Goal: Contribute content: Add original content to the website for others to see

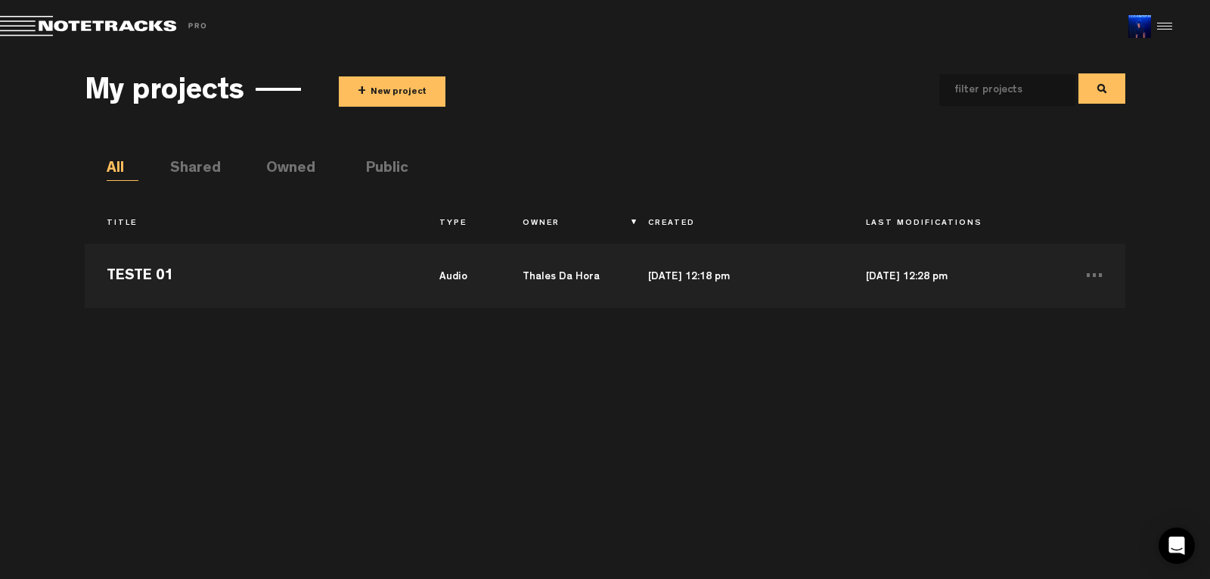
drag, startPoint x: 1085, startPoint y: 389, endPoint x: 281, endPoint y: 222, distance: 822.0
click at [1075, 385] on div "Notetracks Demo Project audio TESTE 01 audio Thales Da Hora [DATE] 12:18 pm [DA…" at bounding box center [605, 399] width 1041 height 327
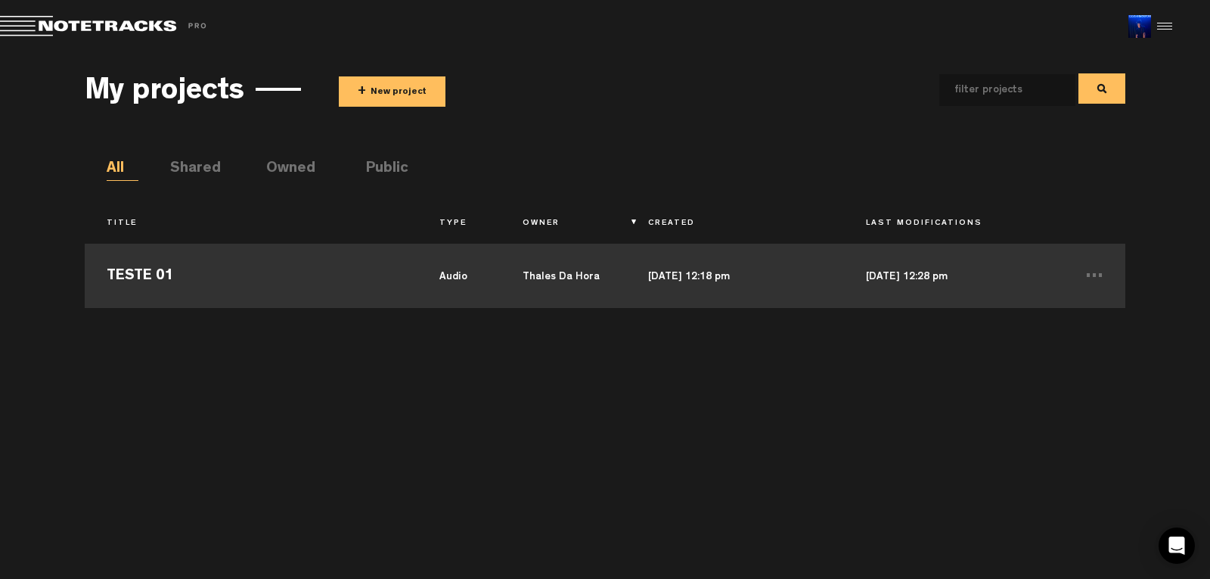
click at [169, 266] on td "TESTE 01" at bounding box center [251, 274] width 333 height 68
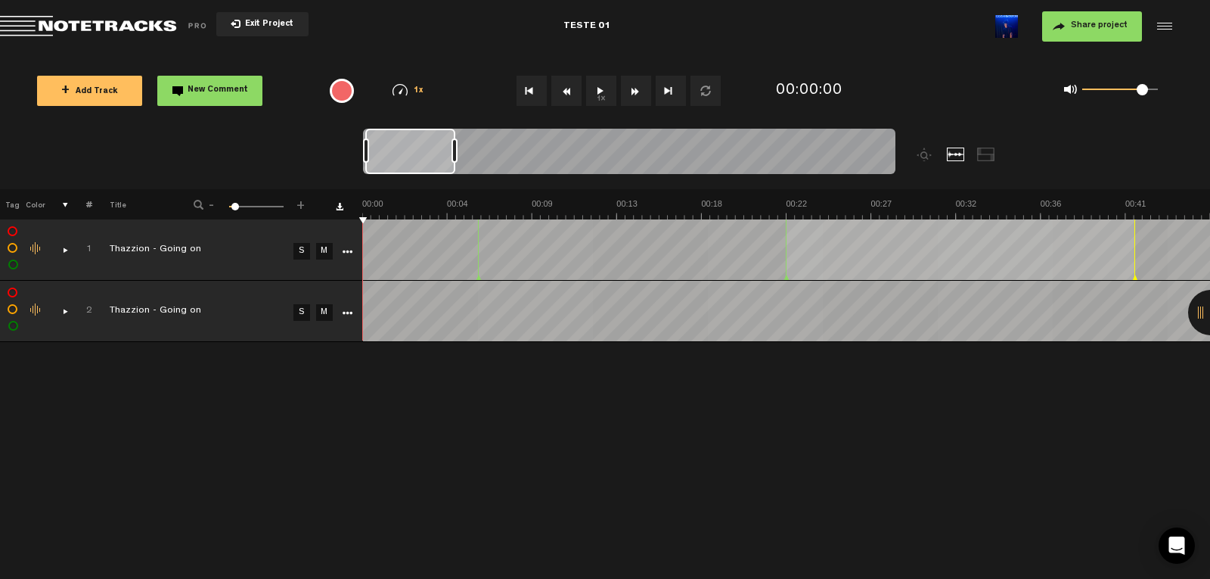
click at [326, 312] on link "M" at bounding box center [324, 312] width 17 height 17
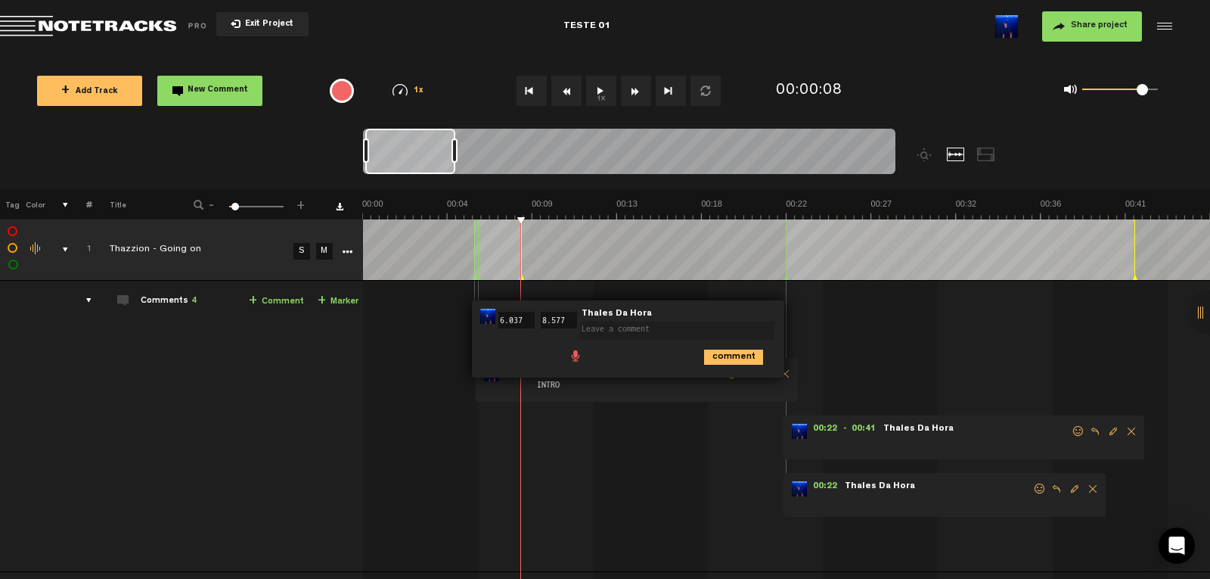
click at [597, 330] on textarea at bounding box center [677, 330] width 194 height 18
type textarea "FALTA EFEITOS DOWN UP"
click at [727, 359] on icon "comment" at bounding box center [733, 356] width 59 height 15
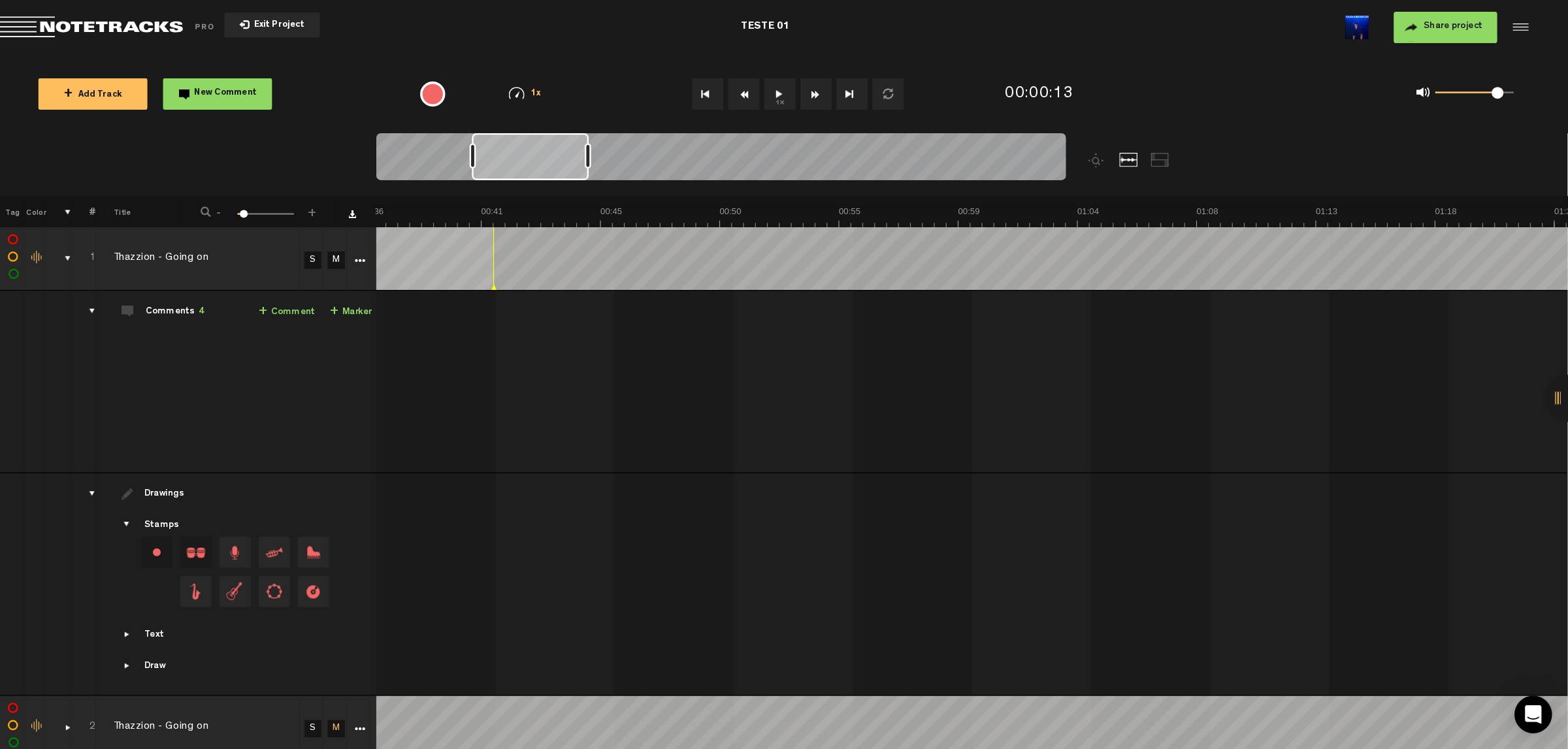
scroll to position [0, 805]
drag, startPoint x: 401, startPoint y: 138, endPoint x: 438, endPoint y: 139, distance: 37.0
click at [438, 139] on div at bounding box center [441, 130] width 98 height 39
click at [644, 79] on button "1x" at bounding box center [650, 79] width 26 height 26
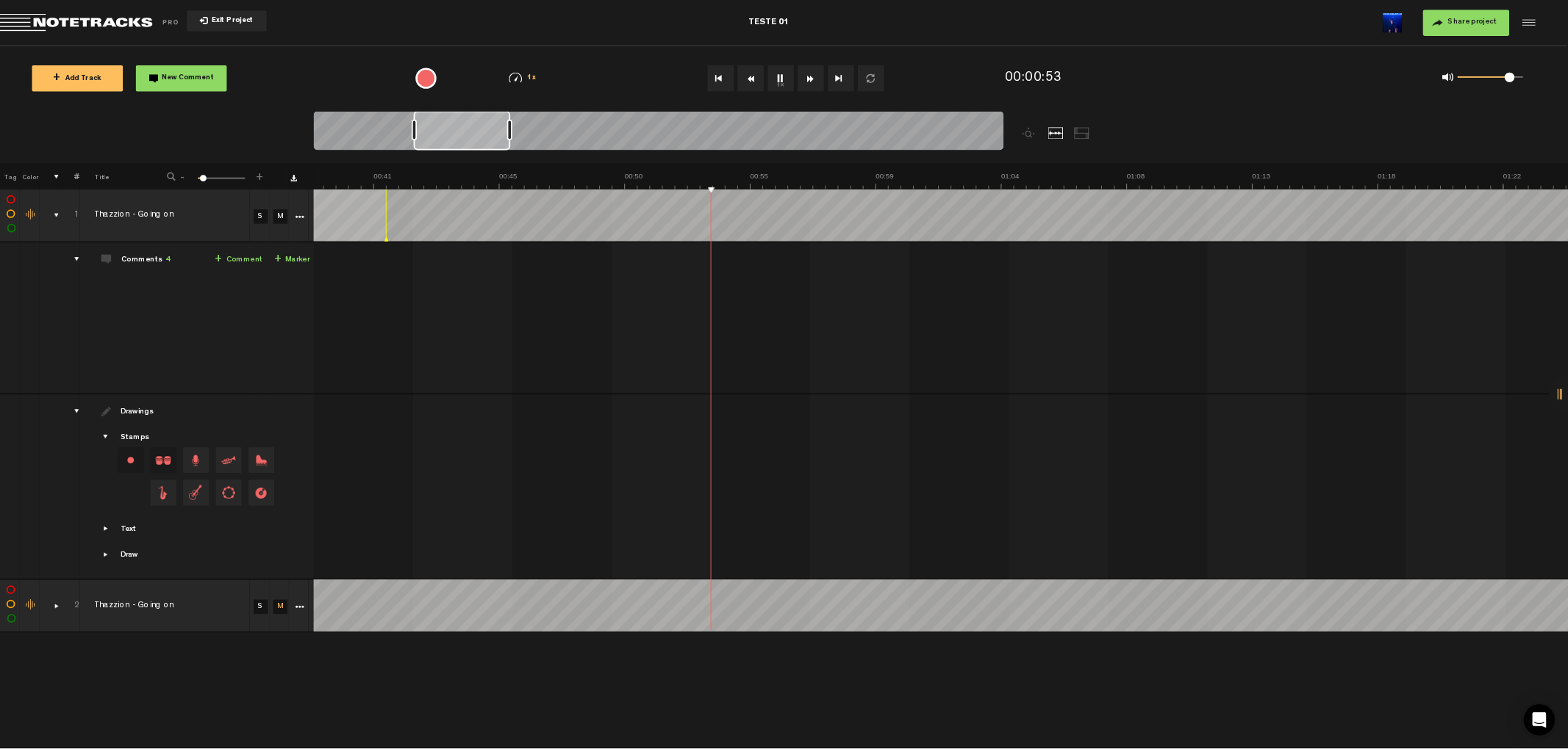
scroll to position [0, 1202]
drag, startPoint x: 470, startPoint y: 155, endPoint x: 530, endPoint y: 153, distance: 60.0
click at [530, 153] on div at bounding box center [520, 147] width 109 height 44
click at [873, 86] on button "1x" at bounding box center [879, 88] width 29 height 29
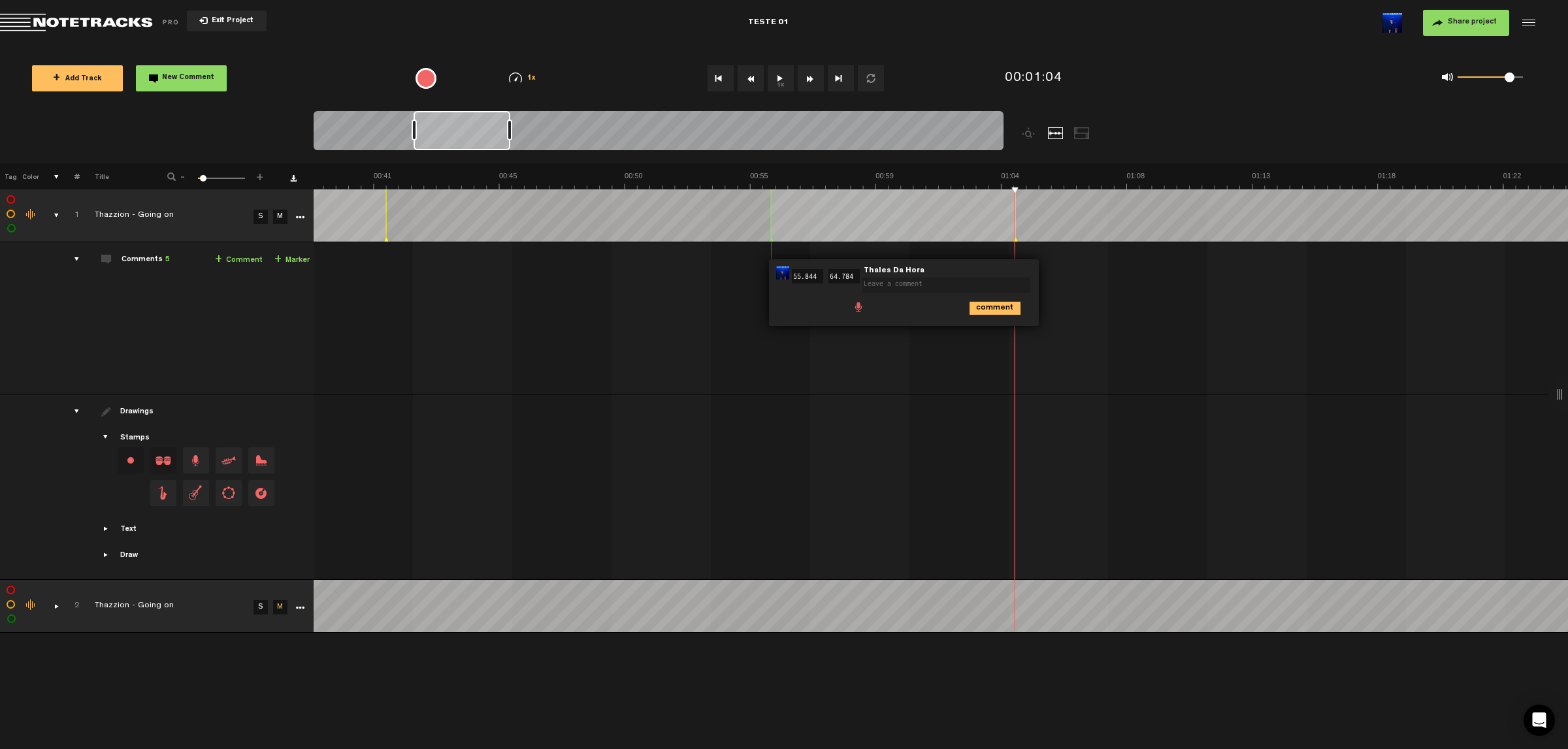
click at [924, 286] on textarea at bounding box center [946, 285] width 168 height 16
type textarea "VARIAR"
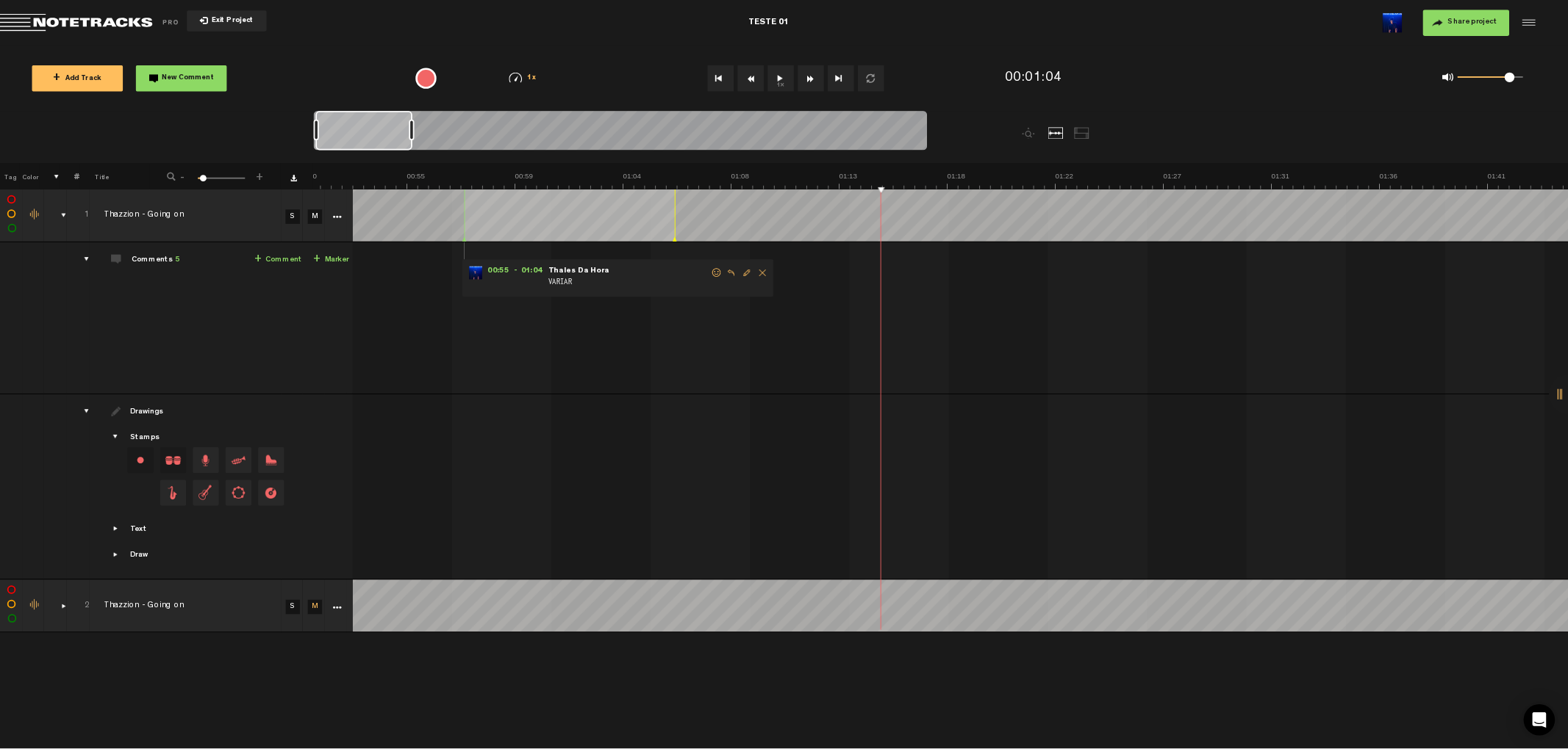
scroll to position [0, 0]
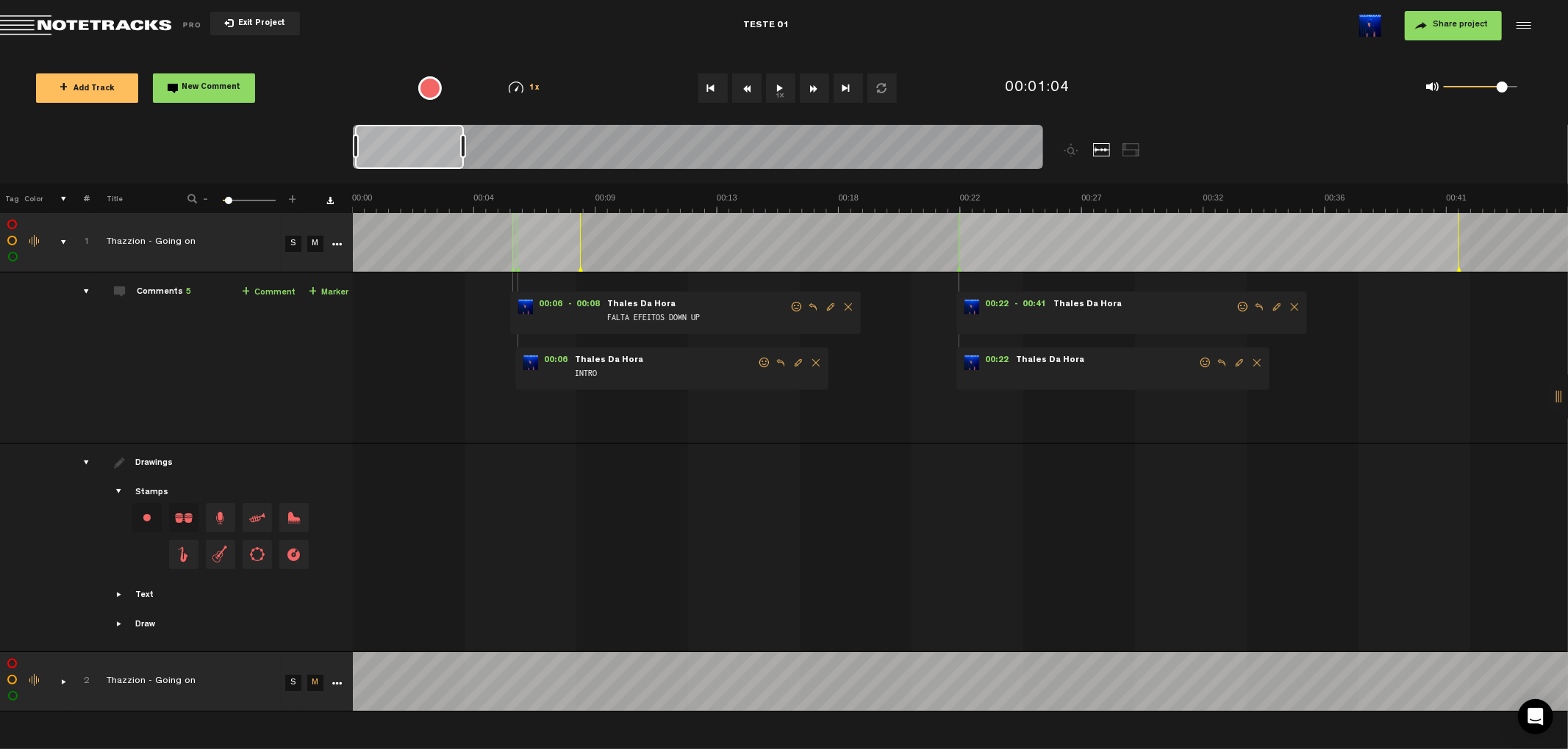
click at [56, 247] on div "comments, stamps & drawings" at bounding box center [57, 242] width 22 height 15
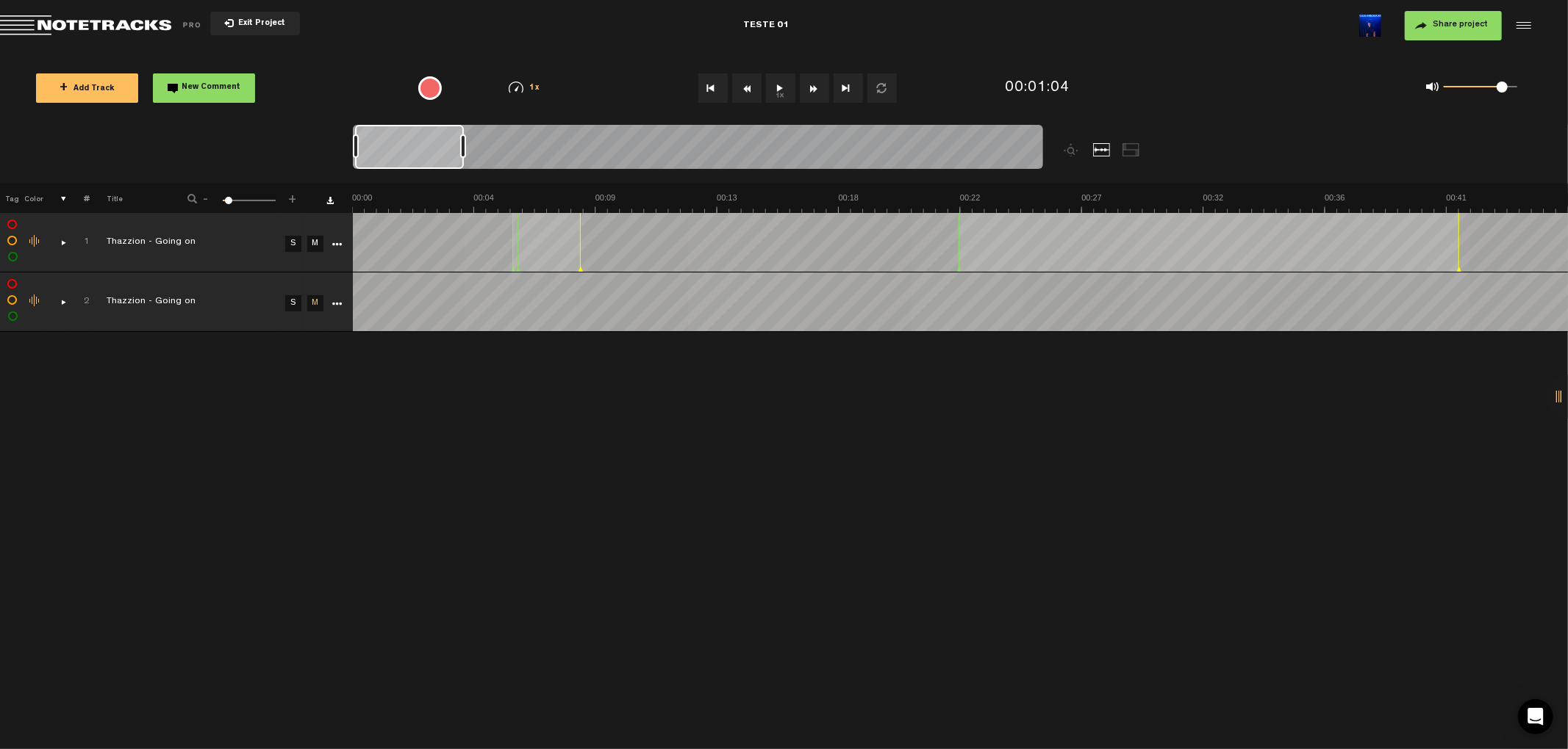
click at [69, 298] on div "Click to change the order number" at bounding box center [80, 302] width 22 height 14
click at [133, 413] on div "+ New drawing Tag Color # Title - 1 100 6 + 1 Thazzion - Going on S M Export to…" at bounding box center [784, 466] width 1568 height 565
click at [1175, 401] on div at bounding box center [1568, 396] width 44 height 44
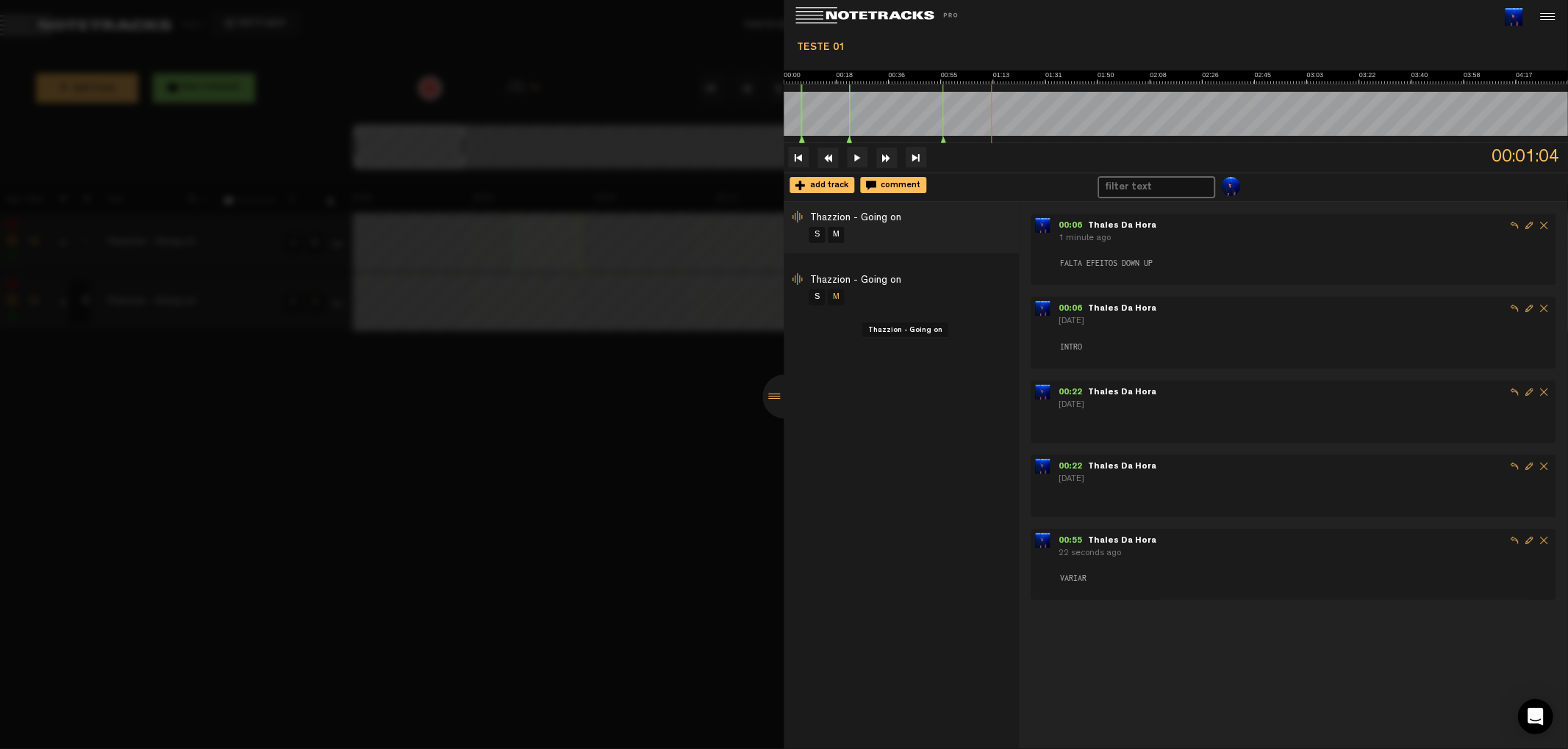
click at [860, 283] on span "Thazzion - Going on" at bounding box center [856, 281] width 91 height 11
click at [891, 219] on span "Thazzion - Going on" at bounding box center [856, 218] width 91 height 11
click at [1073, 227] on span "00:06" at bounding box center [1073, 225] width 29 height 9
click at [856, 154] on button at bounding box center [857, 156] width 20 height 20
click at [1072, 305] on span "00:06" at bounding box center [1073, 309] width 29 height 9
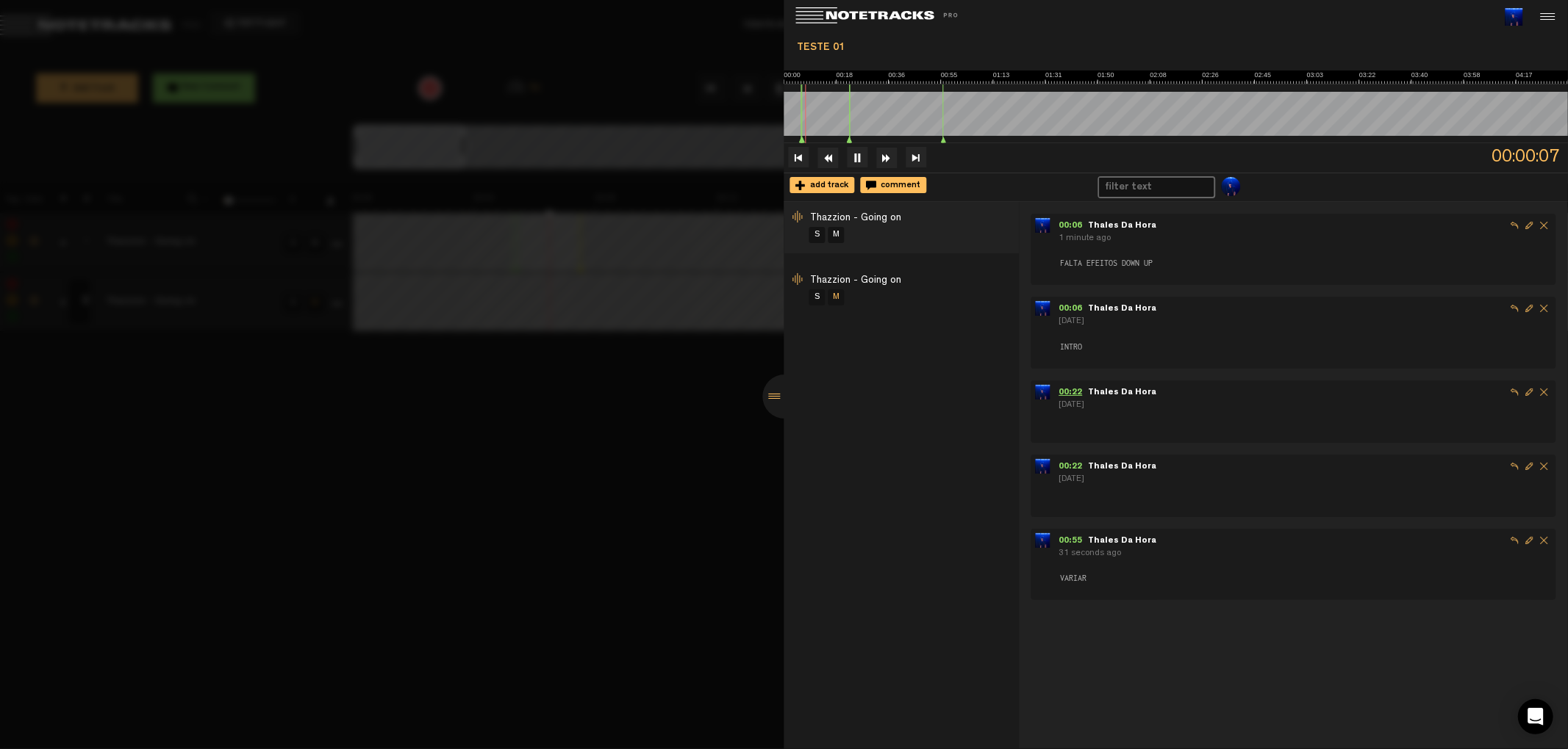
click at [1072, 389] on span "00:22" at bounding box center [1073, 392] width 29 height 9
click at [1074, 462] on span "00:22" at bounding box center [1073, 466] width 29 height 9
click at [1070, 538] on span "00:55" at bounding box center [1073, 541] width 29 height 9
click at [854, 164] on button at bounding box center [857, 156] width 20 height 20
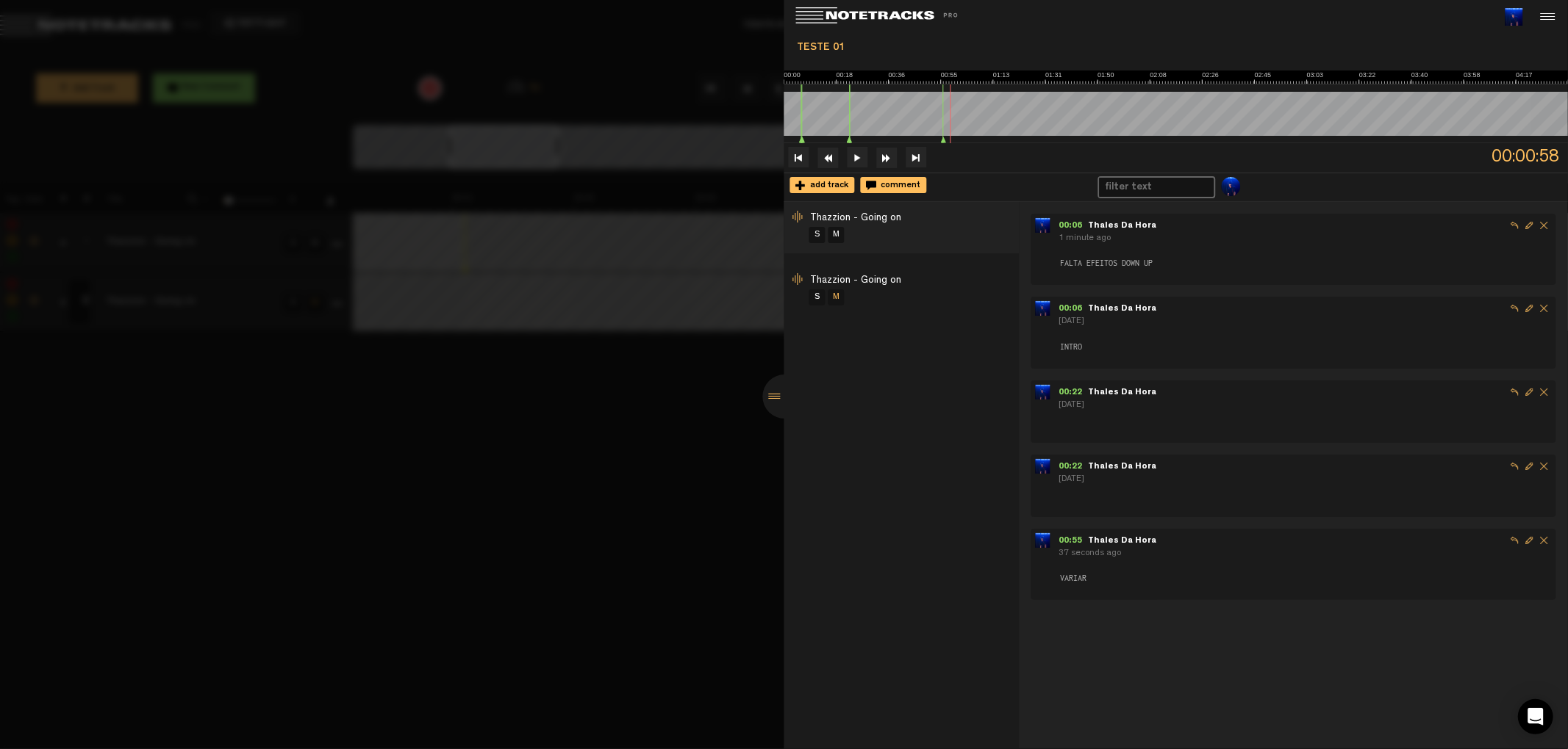
click at [1175, 562] on div "00:06 - 00:08 Thales Da Hora 1 minute ago FALTA EFEITOS DOWN UP 00:06 - Thales …" at bounding box center [1293, 475] width 549 height 547
click at [849, 280] on span "Thazzion - Going on" at bounding box center [856, 281] width 91 height 11
click at [830, 183] on span "add track" at bounding box center [828, 186] width 43 height 9
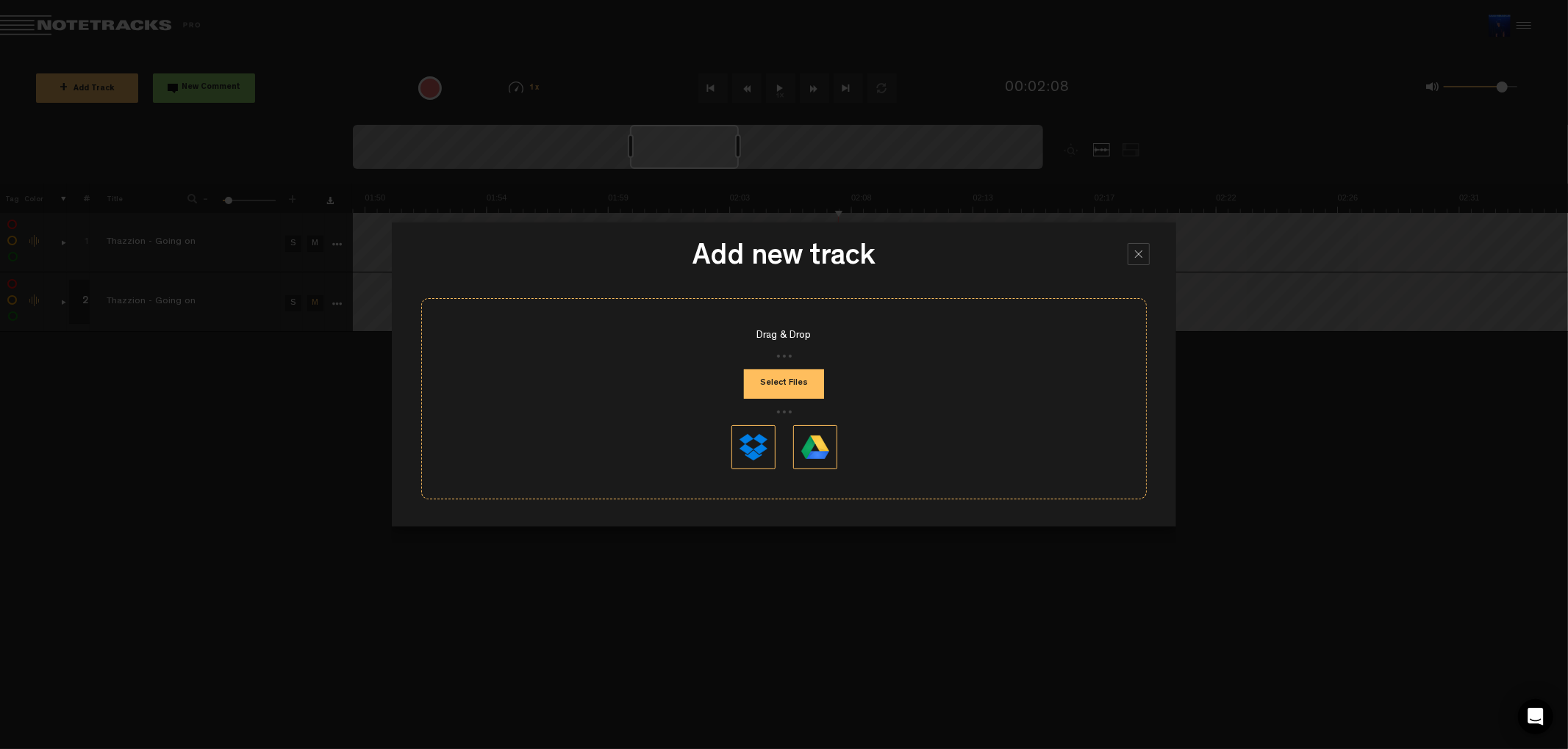
drag, startPoint x: 1148, startPoint y: 247, endPoint x: 1141, endPoint y: 253, distance: 9.2
click at [1148, 248] on div at bounding box center [1138, 254] width 22 height 22
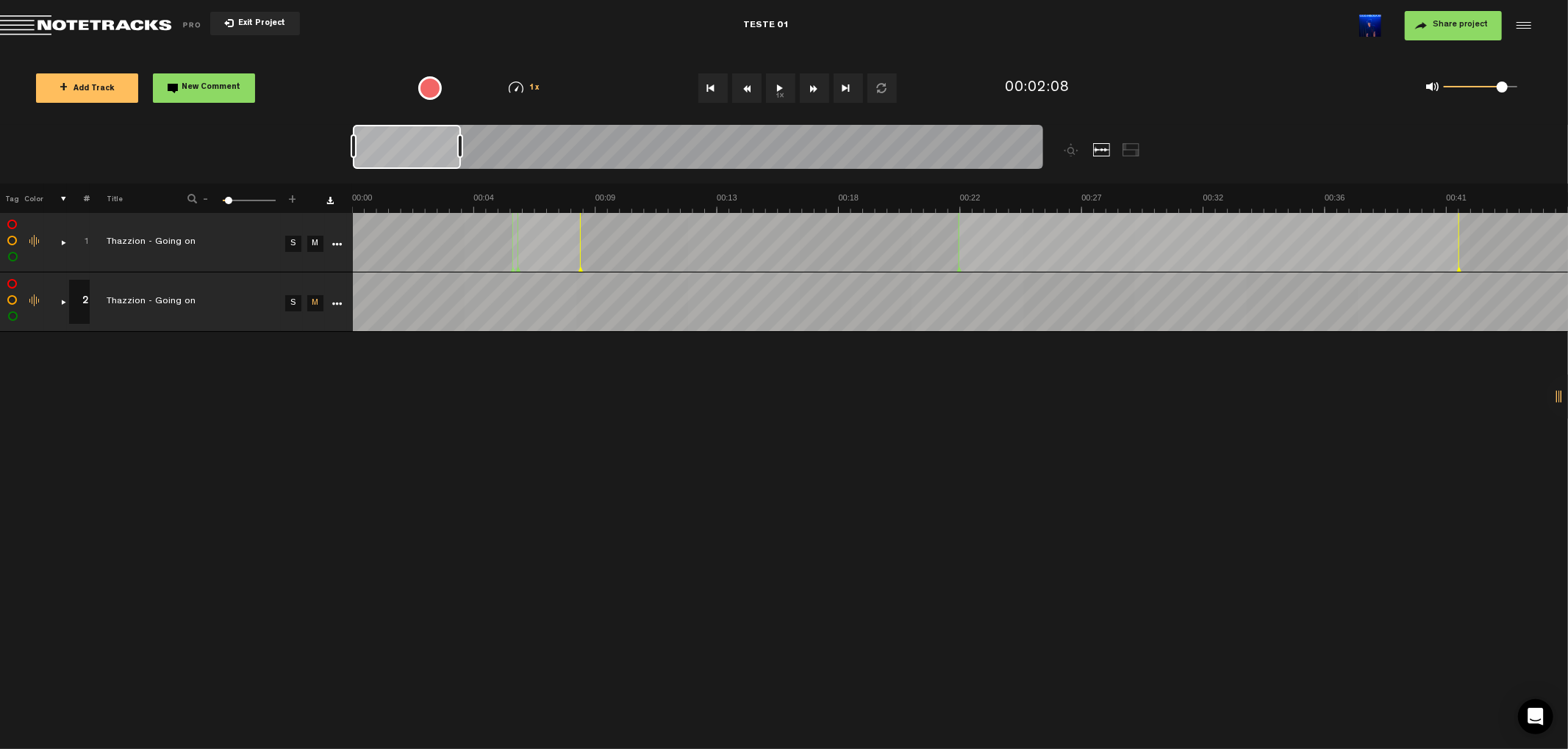
drag, startPoint x: 698, startPoint y: 154, endPoint x: 415, endPoint y: 151, distance: 283.0
click at [415, 151] on div at bounding box center [406, 147] width 108 height 44
drag, startPoint x: 415, startPoint y: 153, endPoint x: 405, endPoint y: 57, distance: 96.5
click at [405, 51] on div "Loading... 100% + Add Track New Comment 1x 0.25x 0.5x 0.75x 1x 1.25x 1.5x 1.75x…" at bounding box center [784, 51] width 1568 height 0
click at [254, 25] on span "Exit Project" at bounding box center [259, 23] width 52 height 8
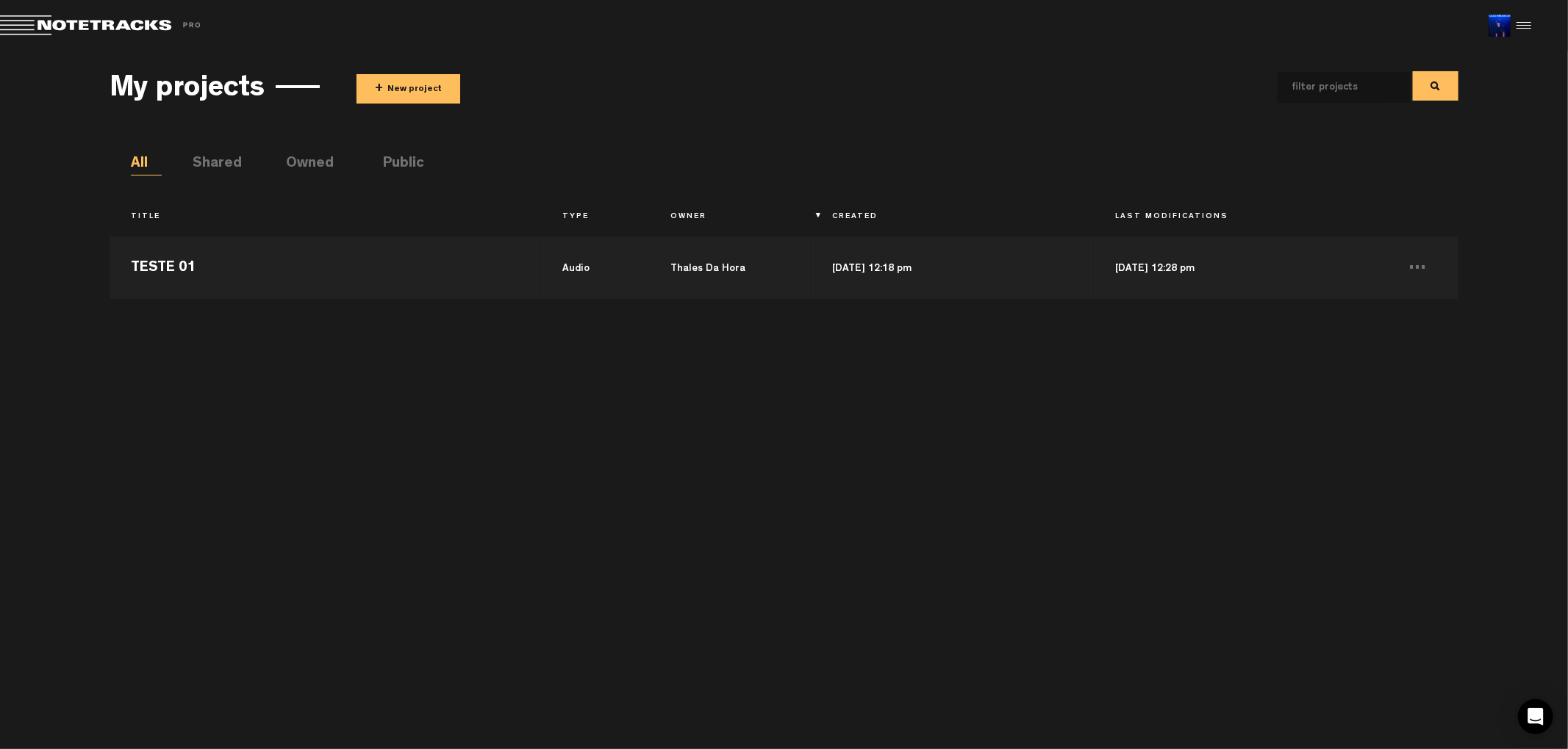
click at [425, 80] on button "+ New project" at bounding box center [408, 88] width 104 height 29
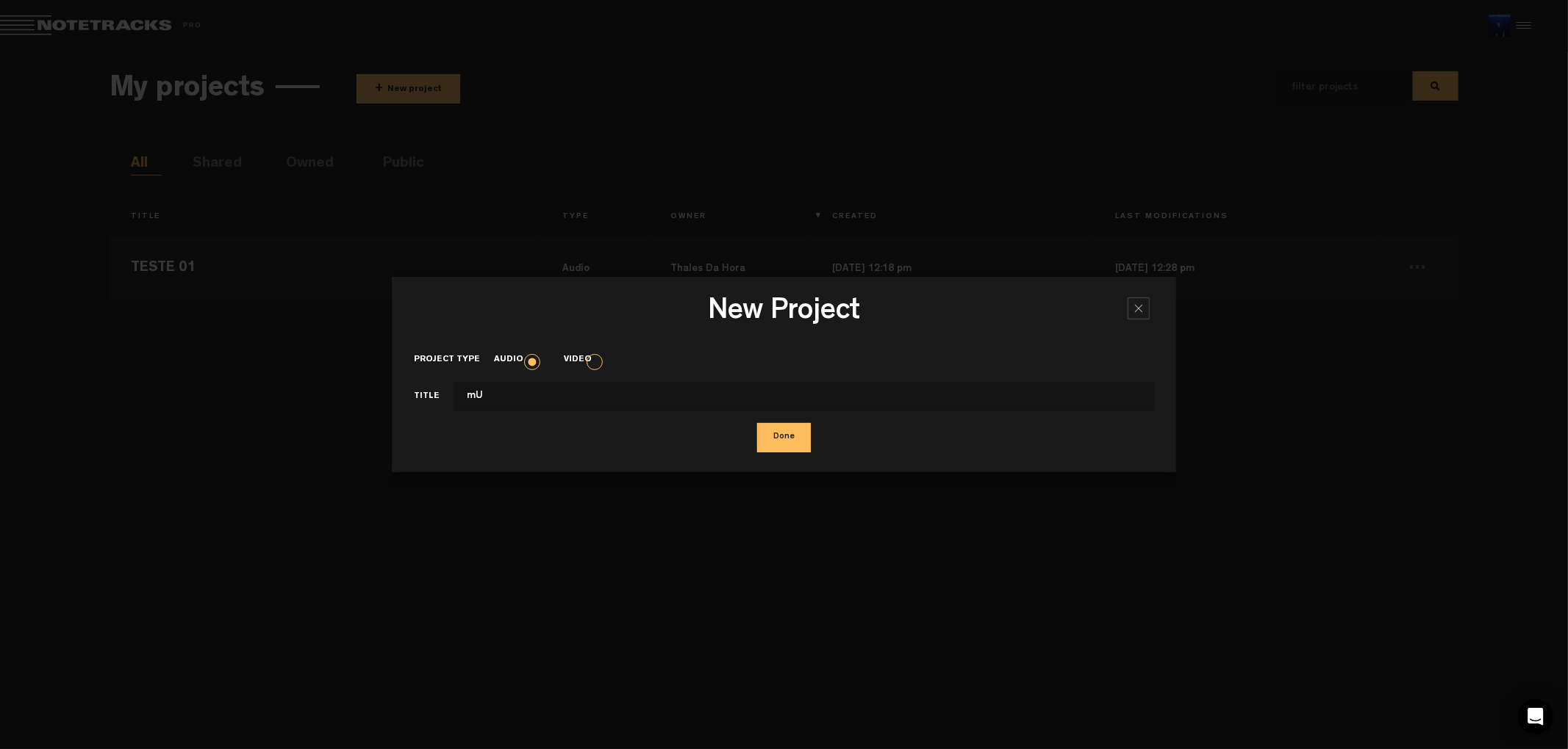
type input "m"
type input "Musica Saulo"
click at [757, 424] on button "Done" at bounding box center [784, 438] width 53 height 29
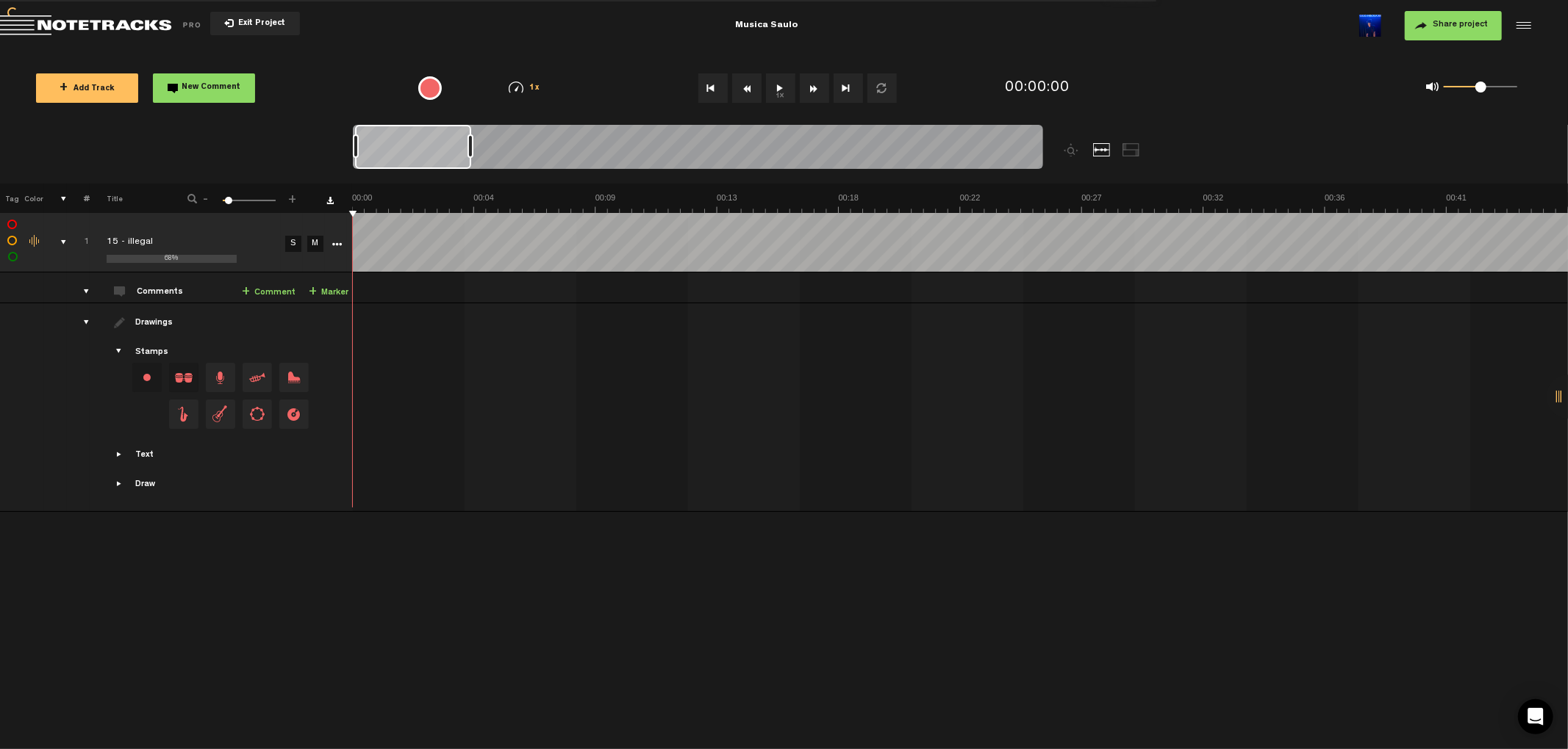
click at [772, 89] on button "1x" at bounding box center [781, 88] width 29 height 29
drag, startPoint x: 1480, startPoint y: 88, endPoint x: 1537, endPoint y: 84, distance: 57.1
click at [1175, 84] on div "0 1 1" at bounding box center [1365, 88] width 361 height 43
click at [60, 244] on div "comments, stamps & drawings" at bounding box center [57, 242] width 22 height 15
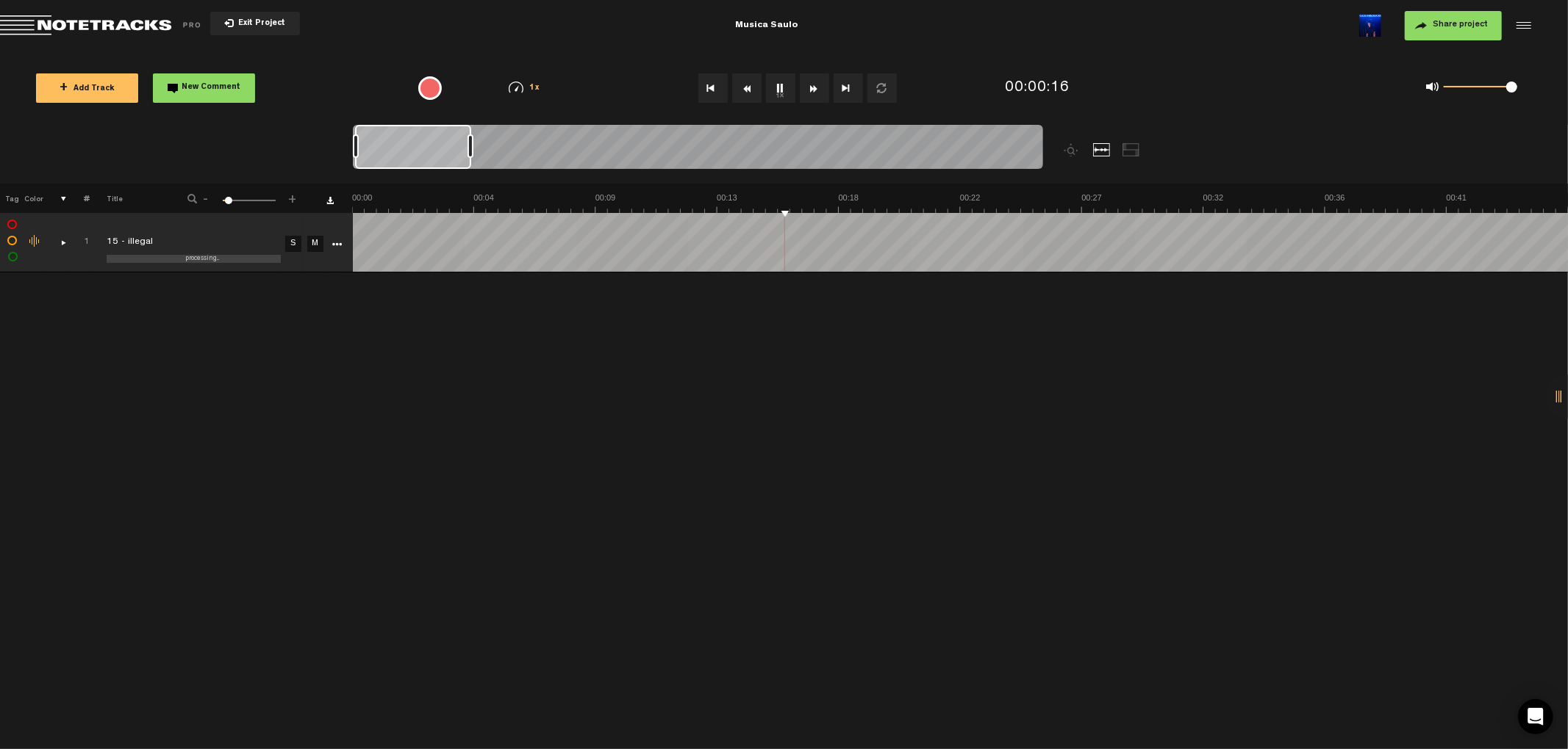
click at [31, 237] on div "Change the color of the waveform" at bounding box center [35, 242] width 22 height 14
click at [43, 286] on li at bounding box center [41, 286] width 37 height 15
click at [43, 286] on div "+ New drawing Tag Color # Title - 1 100 6 + 1 processing... 15 - illegal S M Ex…" at bounding box center [784, 466] width 1568 height 565
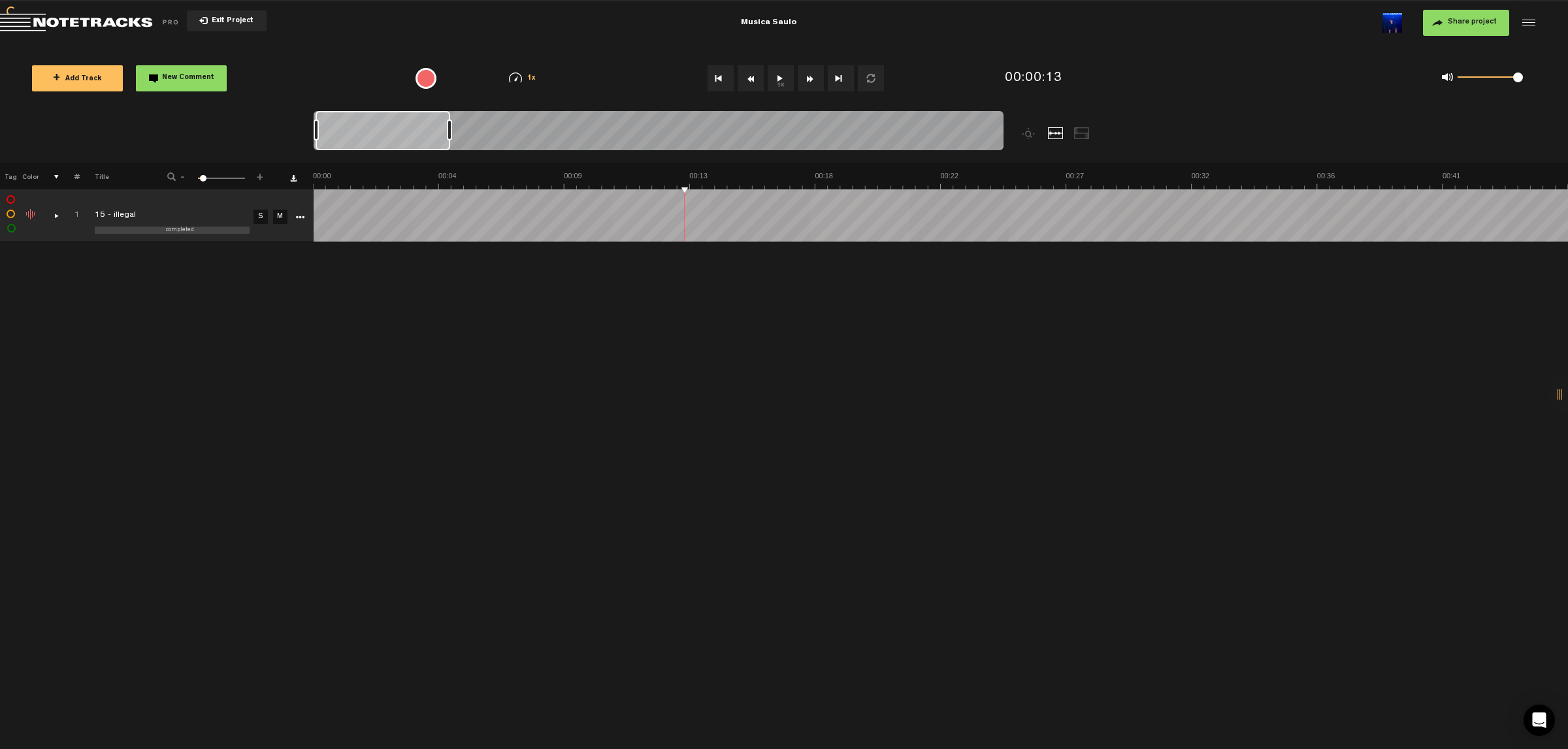
drag, startPoint x: 682, startPoint y: 188, endPoint x: 441, endPoint y: 298, distance: 264.9
click at [533, 264] on div "+ New drawing Tag Color # Title - 1 100 6 + 1 completed 15 - illegal S M Export…" at bounding box center [784, 456] width 1568 height 586
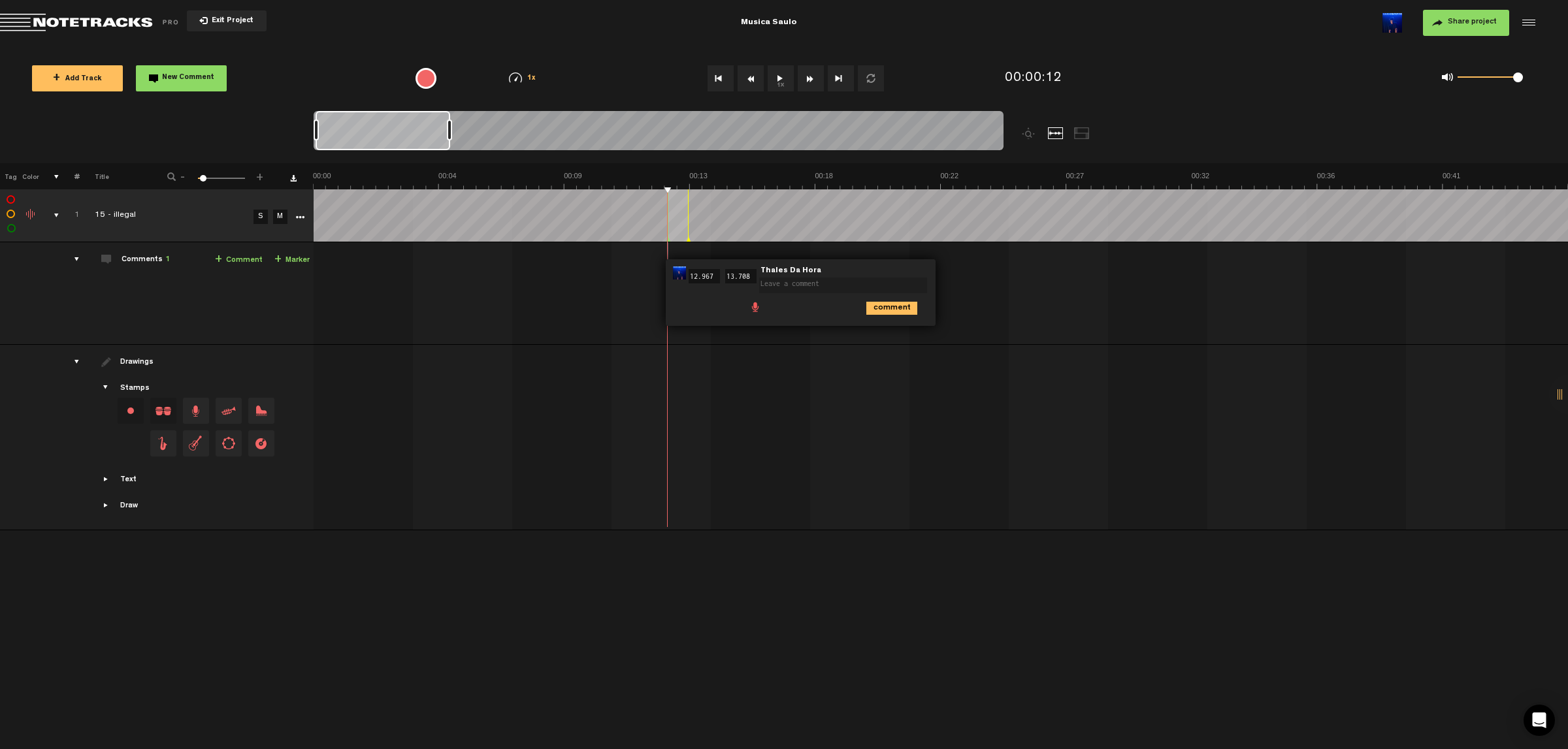
click at [784, 284] on textarea at bounding box center [843, 285] width 168 height 16
type textarea "trocar kick"
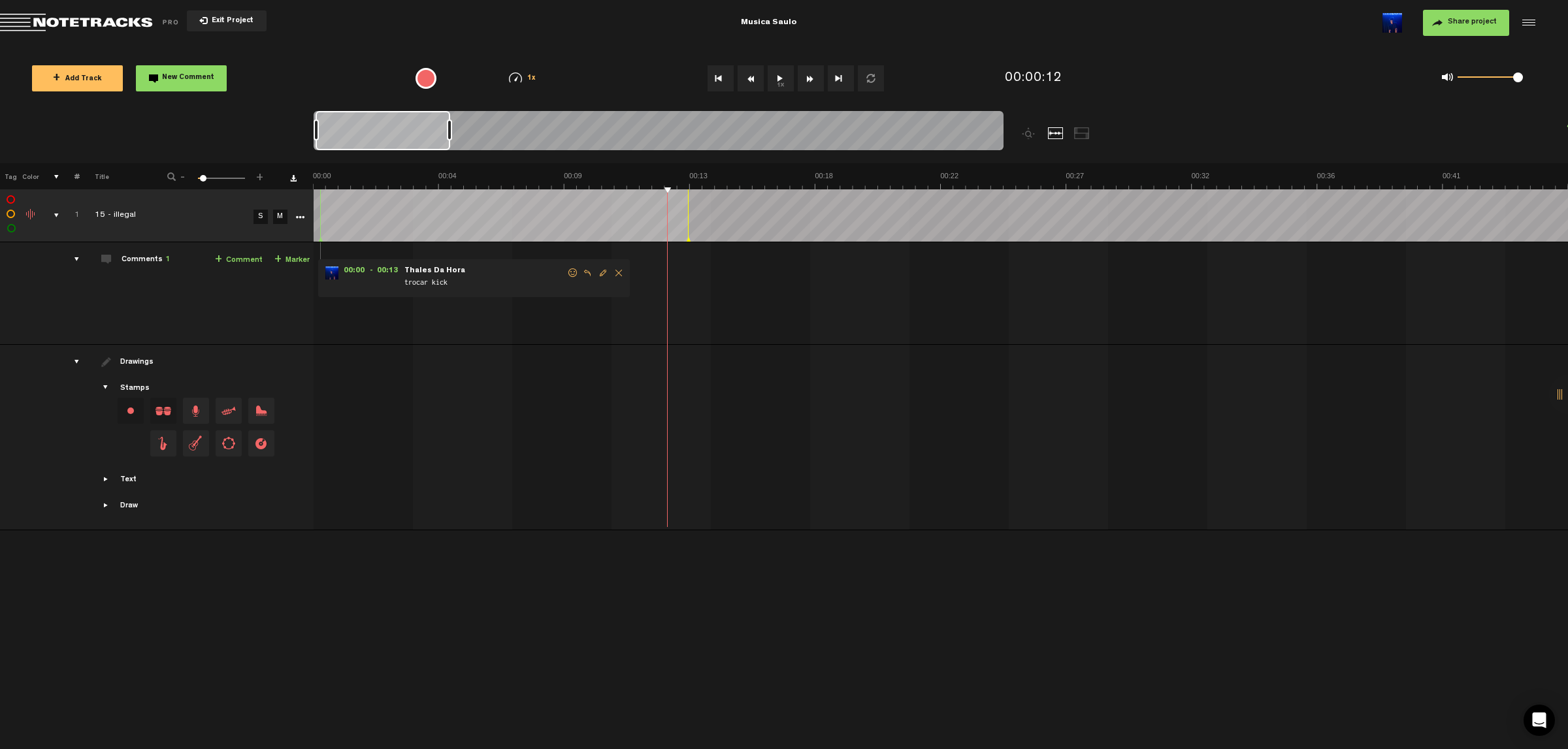
click at [321, 221] on div at bounding box center [321, 215] width 1 height 53
click at [614, 273] on span "Delete comment" at bounding box center [619, 273] width 16 height 10
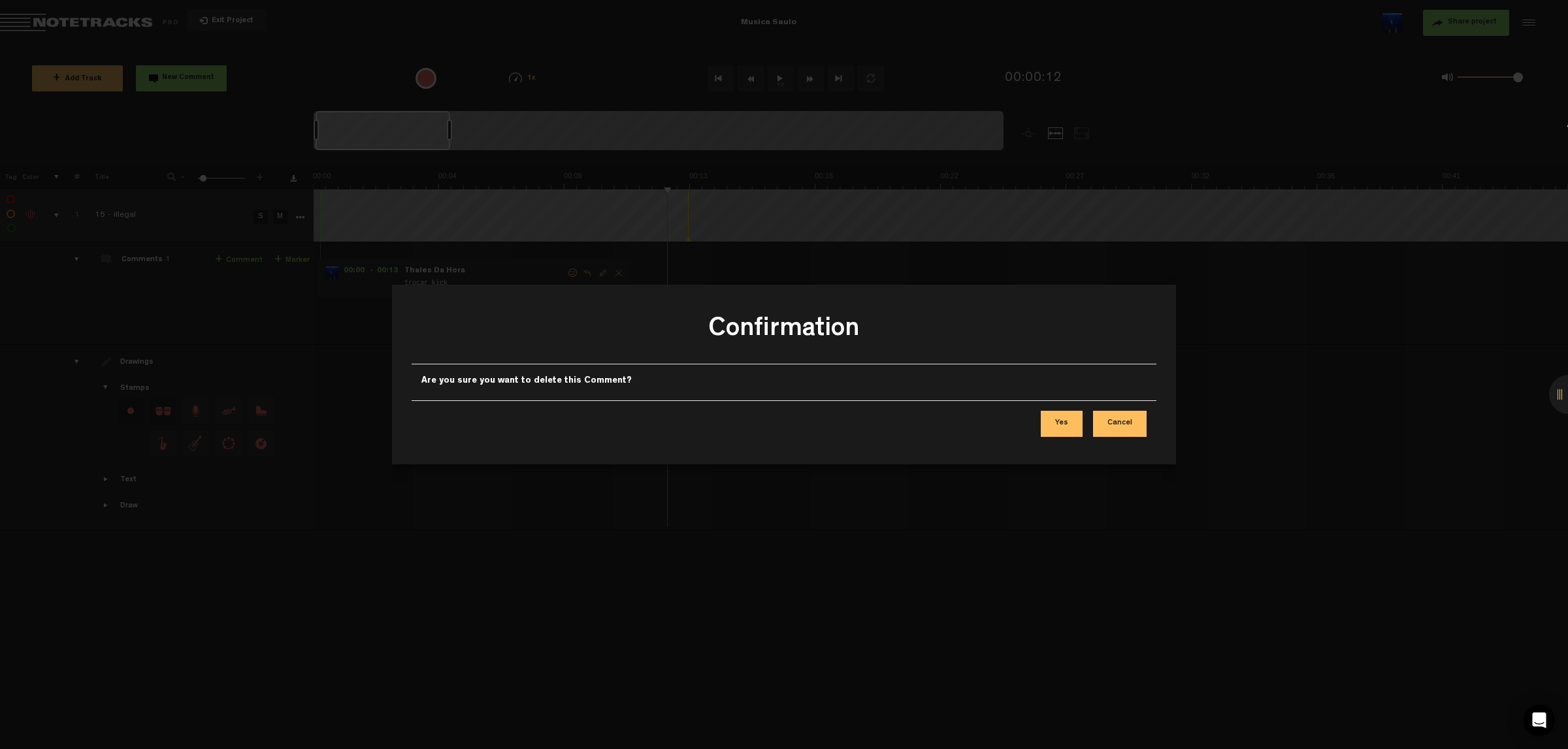
click at [1044, 431] on button "Cancel" at bounding box center [1120, 424] width 54 height 26
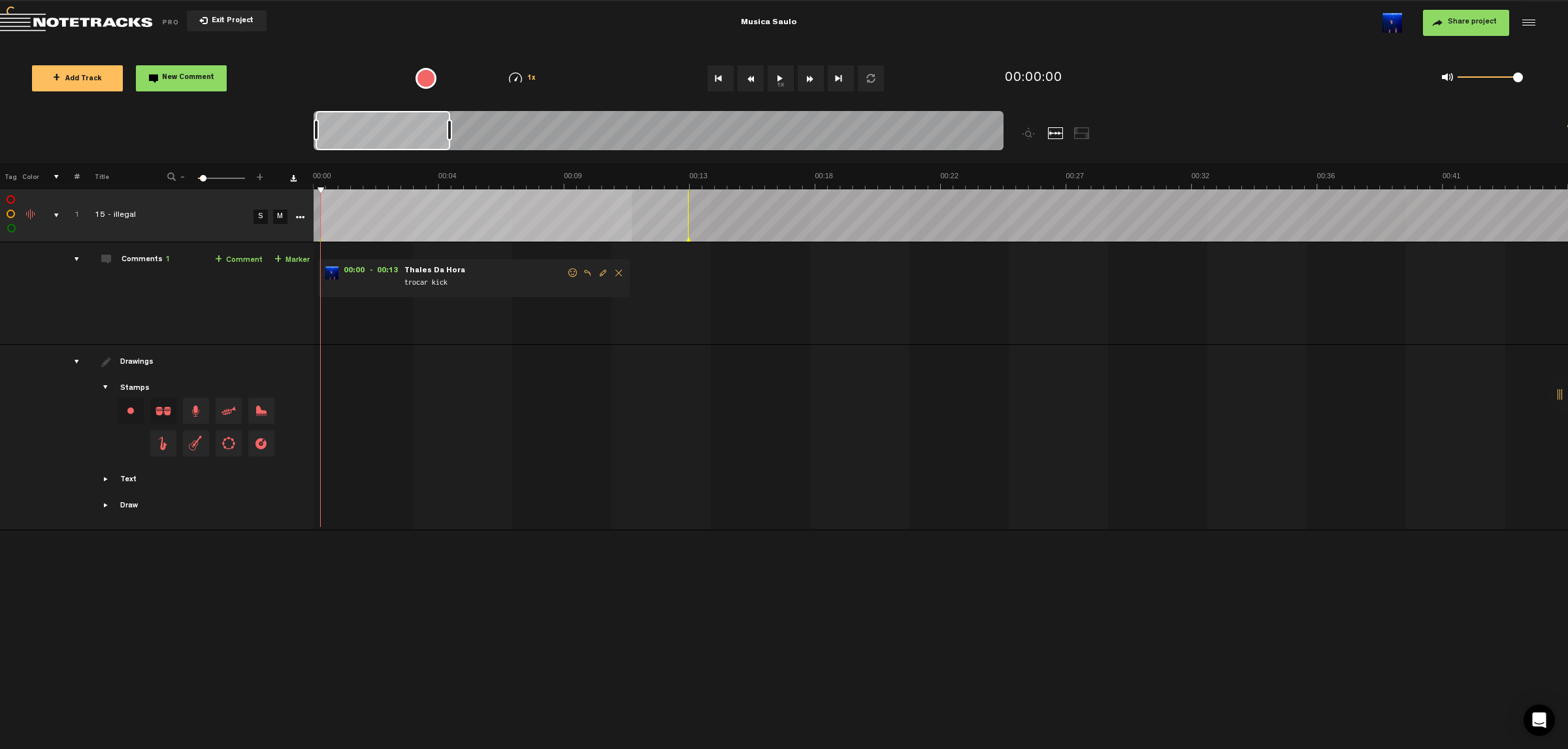
click at [707, 245] on tbody "1 completed 15 - illegal S M Export to Headliner Update Download Download origi…" at bounding box center [784, 359] width 1569 height 341
click at [321, 238] on polygon at bounding box center [321, 239] width 4 height 4
click at [1044, 136] on div at bounding box center [1056, 133] width 16 height 12
click at [1025, 138] on div at bounding box center [1030, 133] width 16 height 12
click at [1025, 137] on div at bounding box center [1030, 133] width 16 height 12
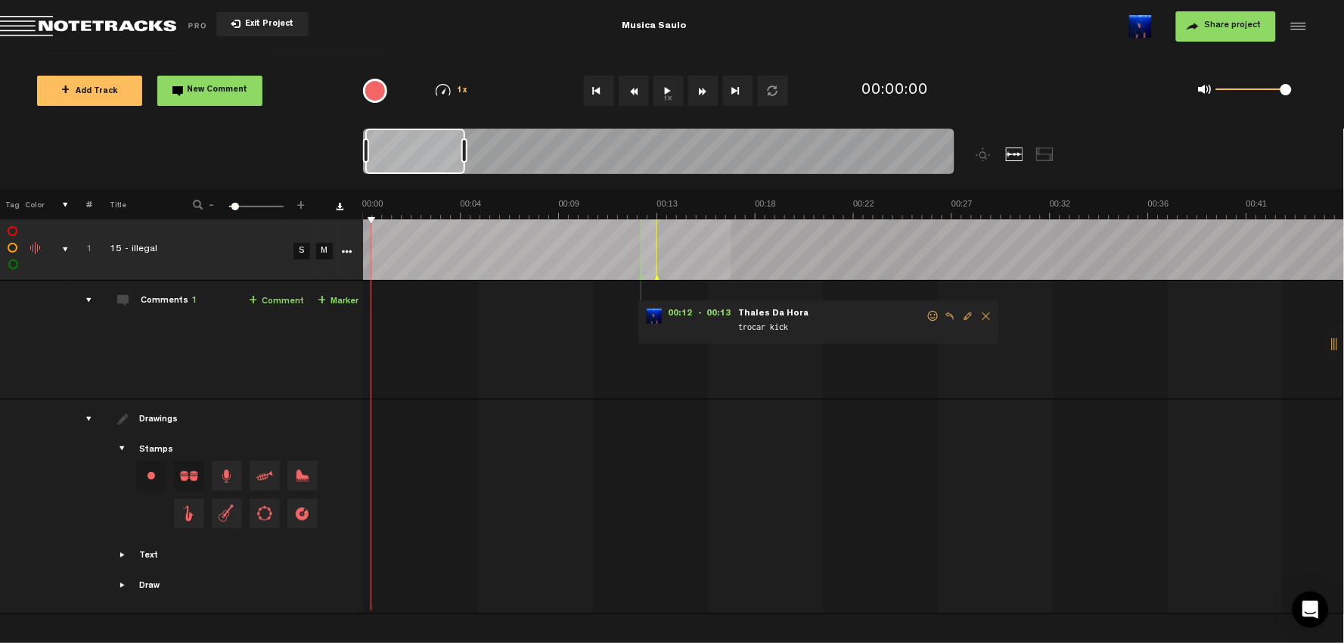
drag, startPoint x: 368, startPoint y: 275, endPoint x: 640, endPoint y: 253, distance: 273.1
click at [641, 253] on div at bounding box center [641, 249] width 1 height 61
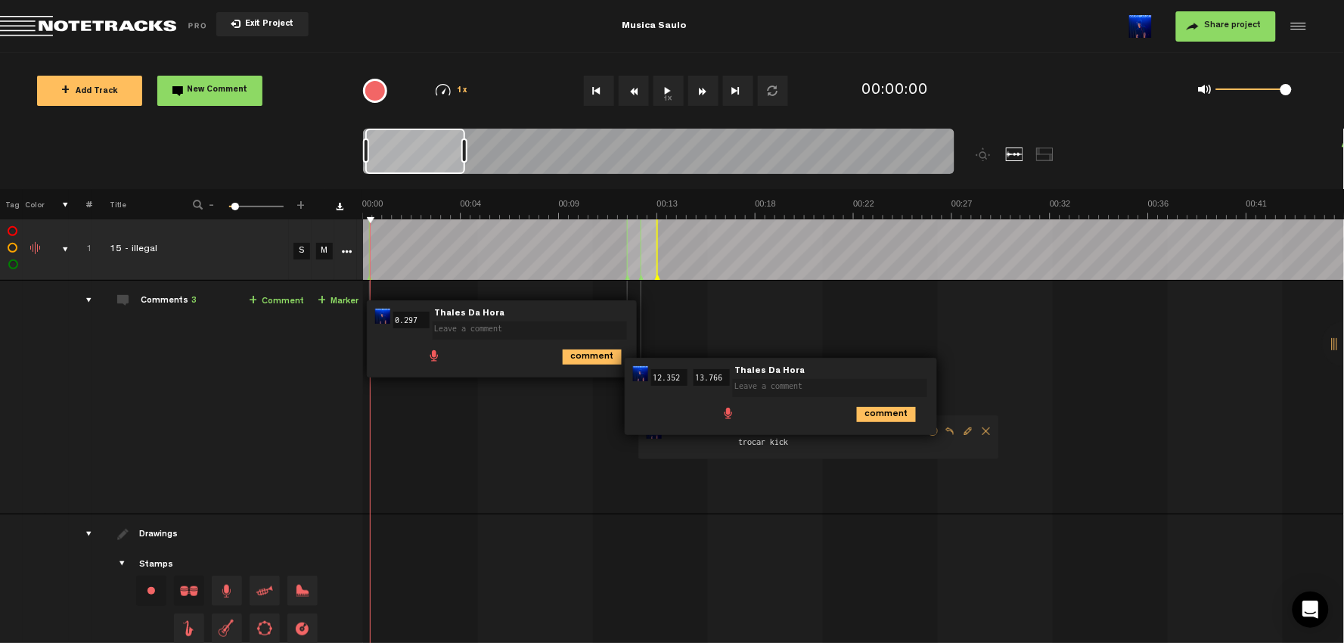
click at [465, 320] on span at bounding box center [533, 320] width 200 height 11
click at [459, 330] on textarea at bounding box center [530, 330] width 194 height 18
type textarea "melhorar a intro"
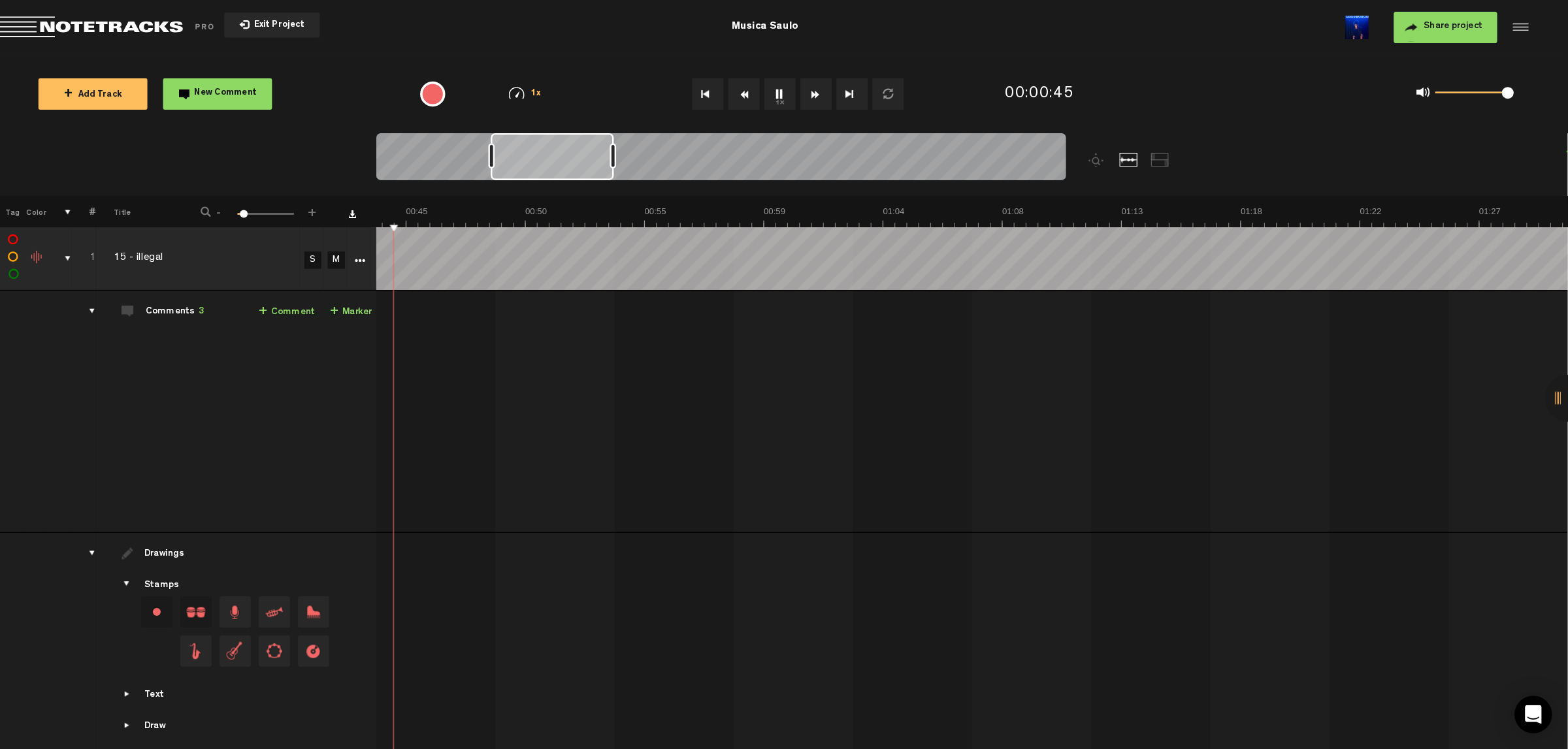
scroll to position [0, 968]
drag, startPoint x: 387, startPoint y: 135, endPoint x: 443, endPoint y: 138, distance: 56.1
click at [443, 138] on div at bounding box center [460, 130] width 103 height 39
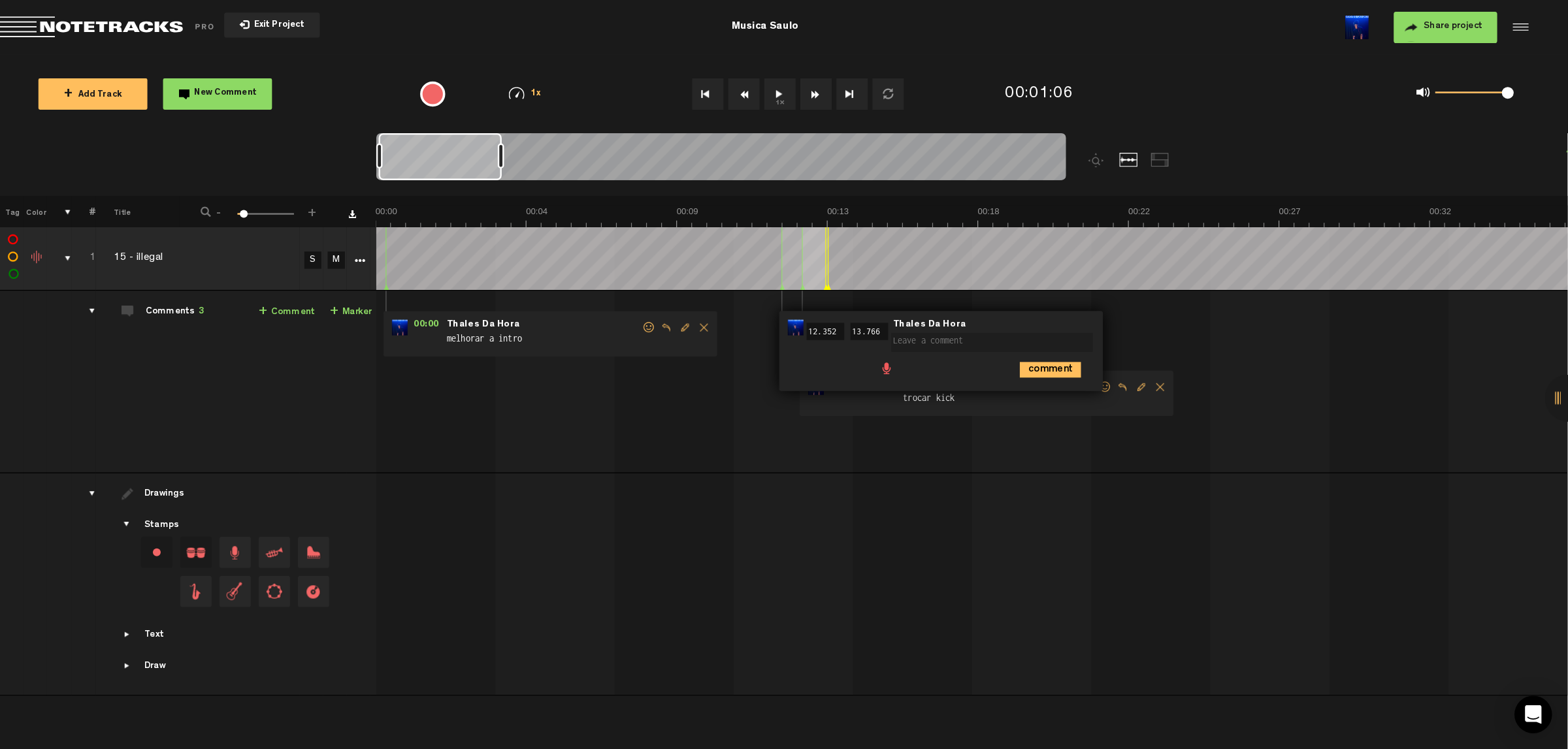
scroll to position [0, 0]
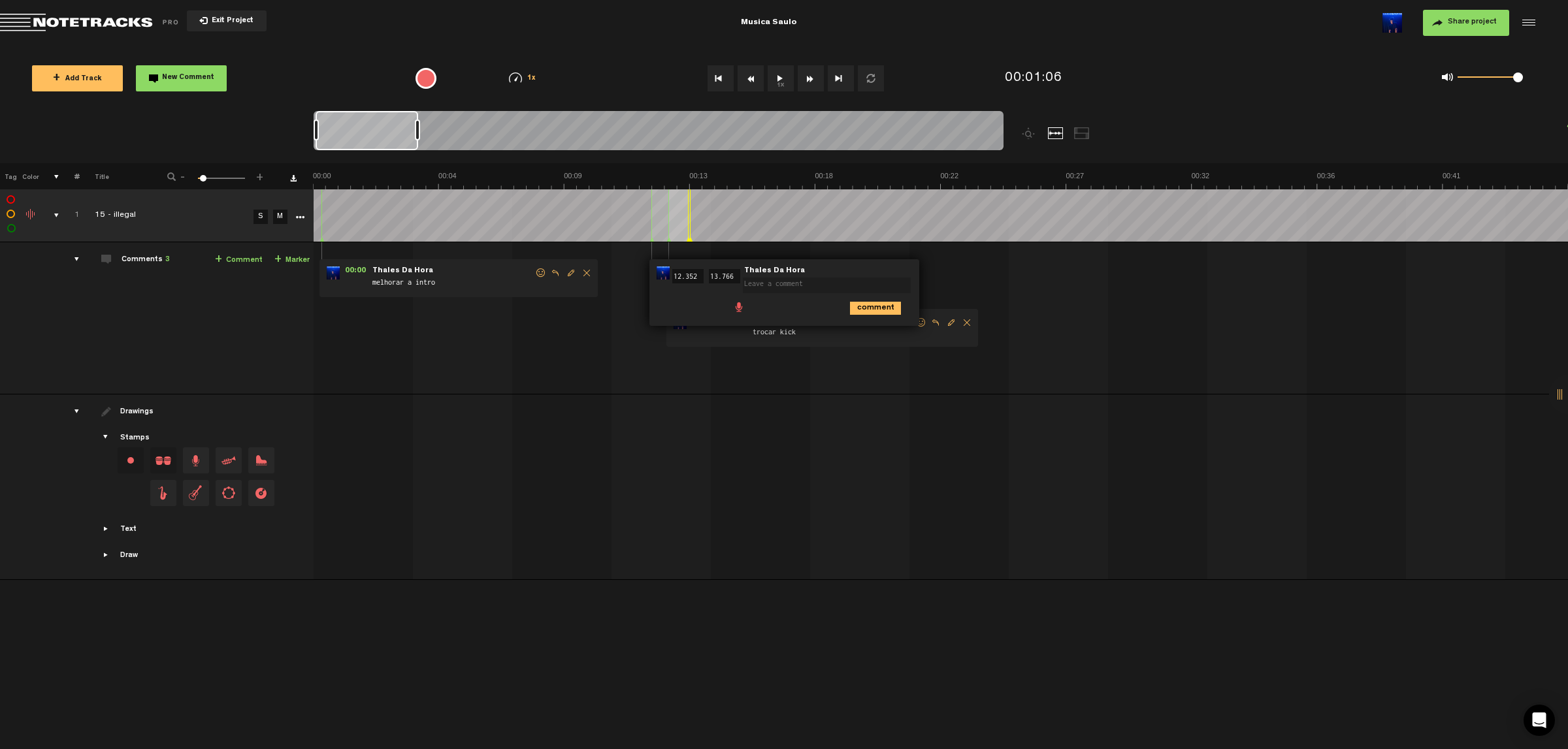
click at [967, 321] on span "Delete comment" at bounding box center [967, 322] width 16 height 10
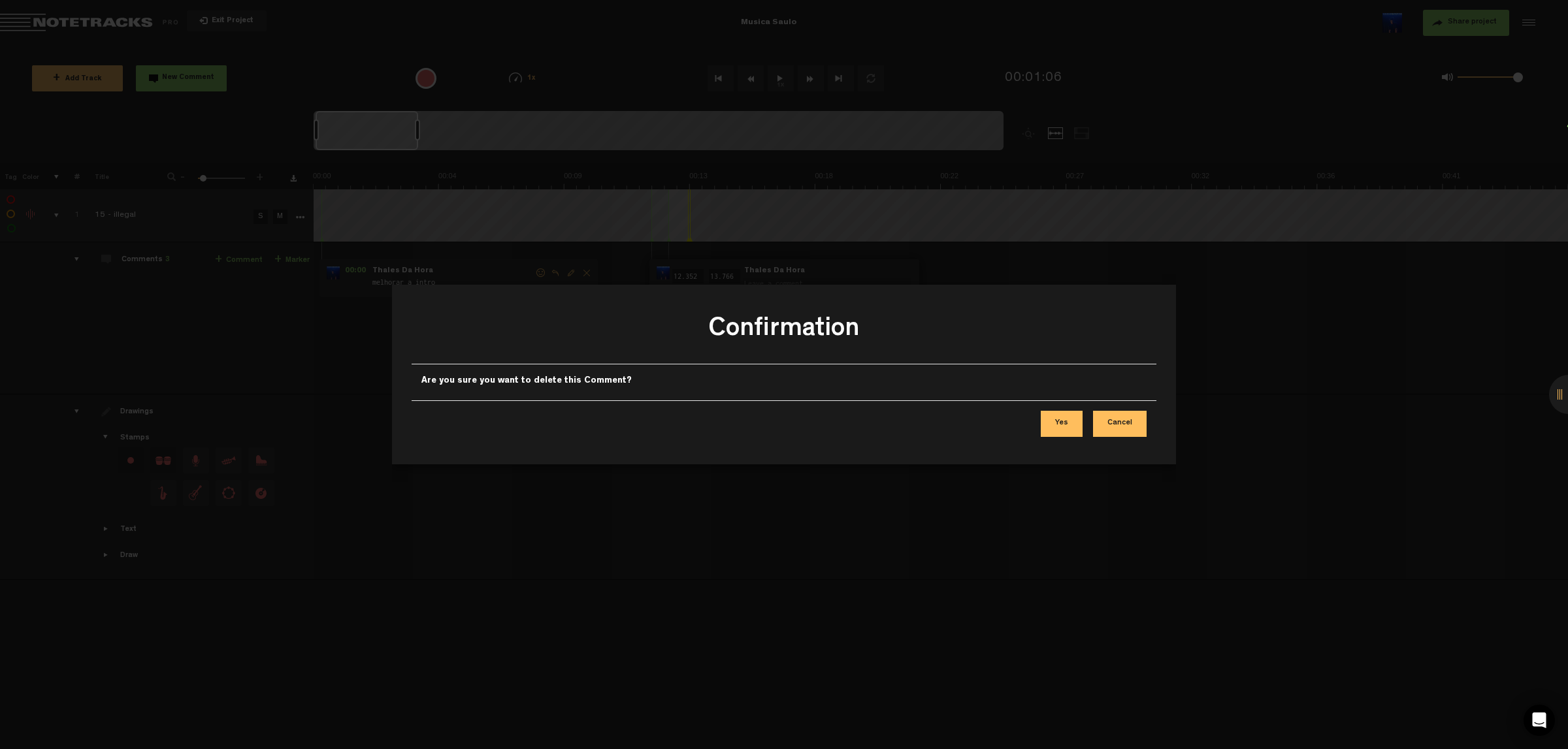
click at [1044, 438] on div "Yes Cancel" at bounding box center [784, 424] width 745 height 47
click at [1044, 420] on button "Cancel" at bounding box center [1120, 424] width 54 height 26
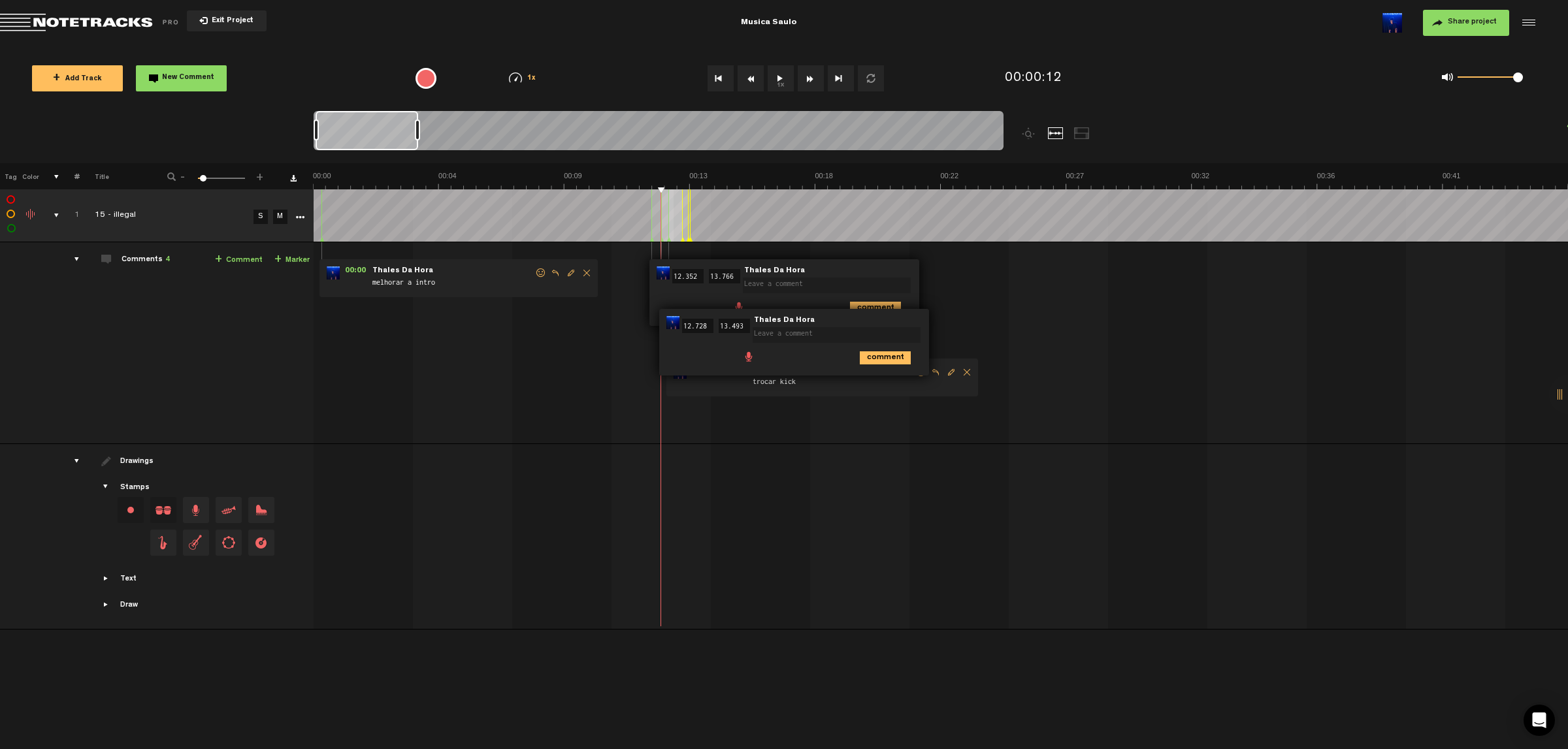
click at [674, 206] on td at bounding box center [941, 215] width 1255 height 53
click at [967, 373] on span "Delete comment" at bounding box center [967, 372] width 16 height 10
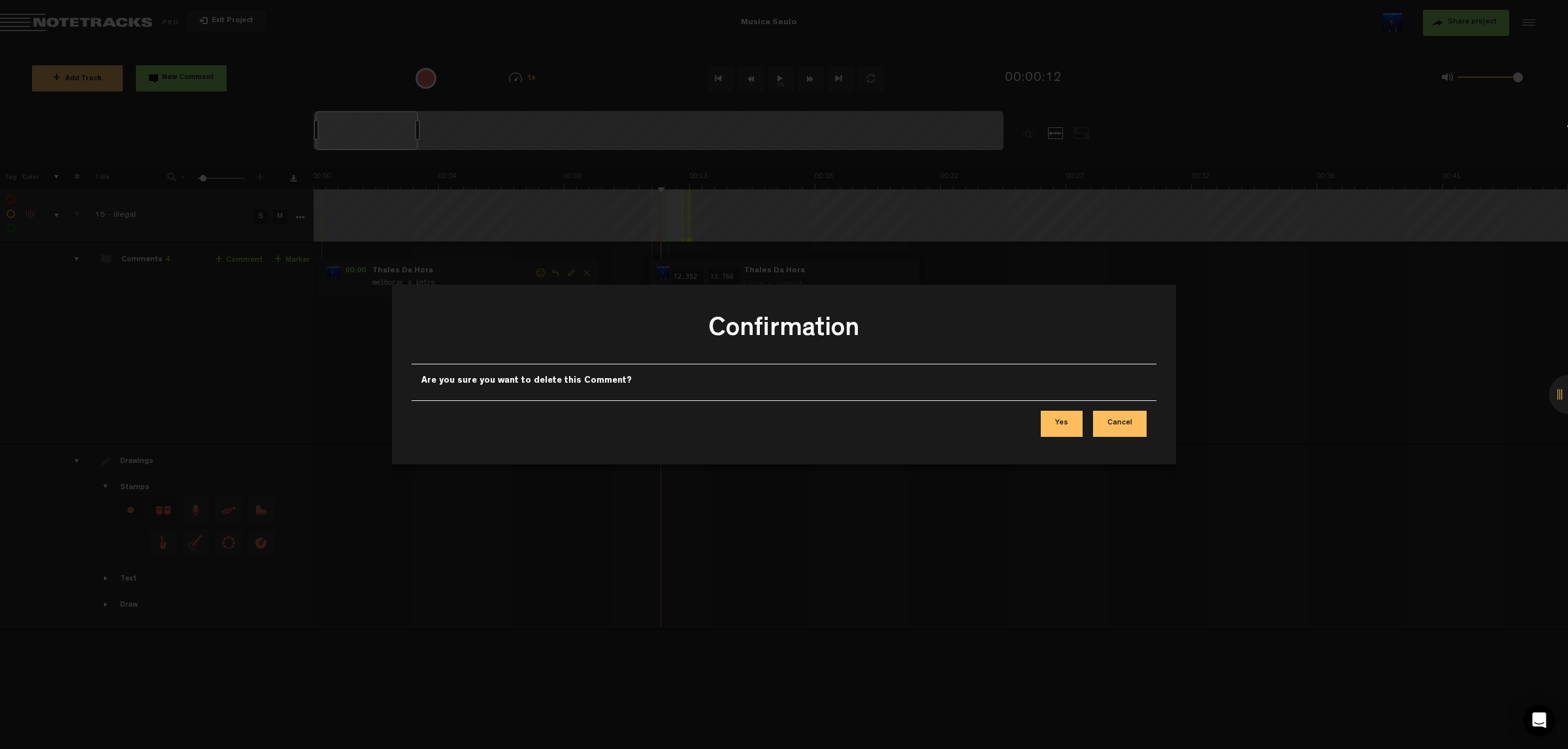
click at [1044, 420] on button "Yes" at bounding box center [1062, 424] width 41 height 26
